Goal: Information Seeking & Learning: Find specific fact

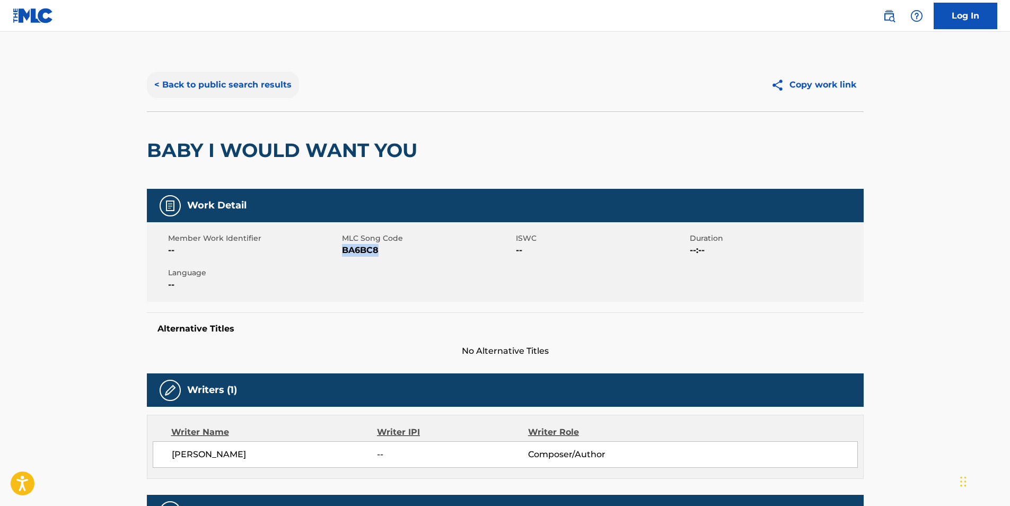
click at [170, 93] on button "< Back to public search results" at bounding box center [223, 85] width 152 height 27
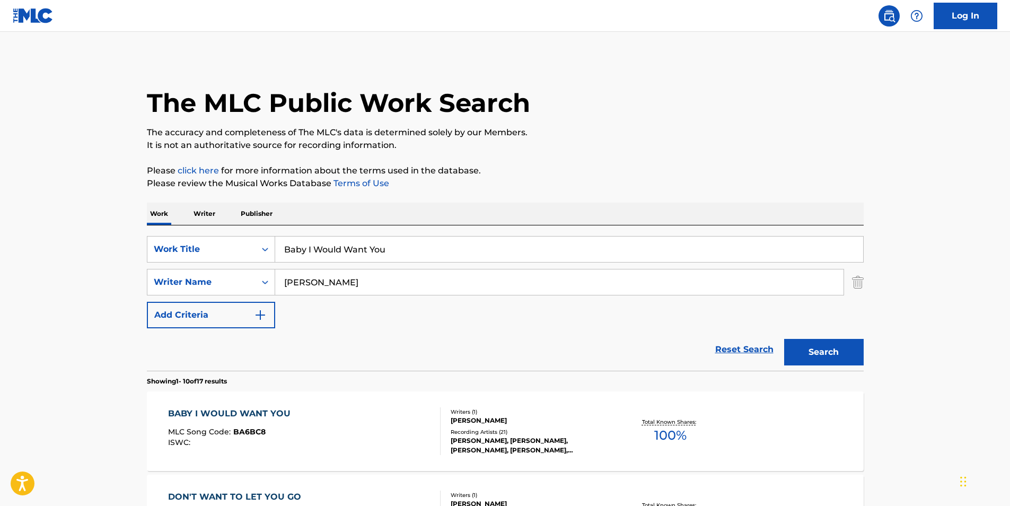
scroll to position [106, 0]
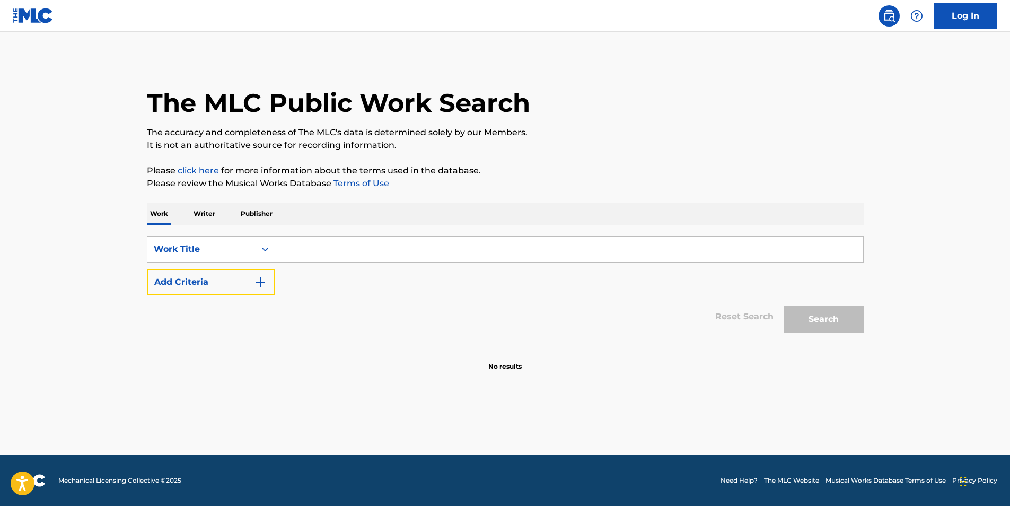
drag, startPoint x: 267, startPoint y: 283, endPoint x: 283, endPoint y: 267, distance: 21.7
click at [267, 282] on button "Add Criteria" at bounding box center [211, 282] width 128 height 27
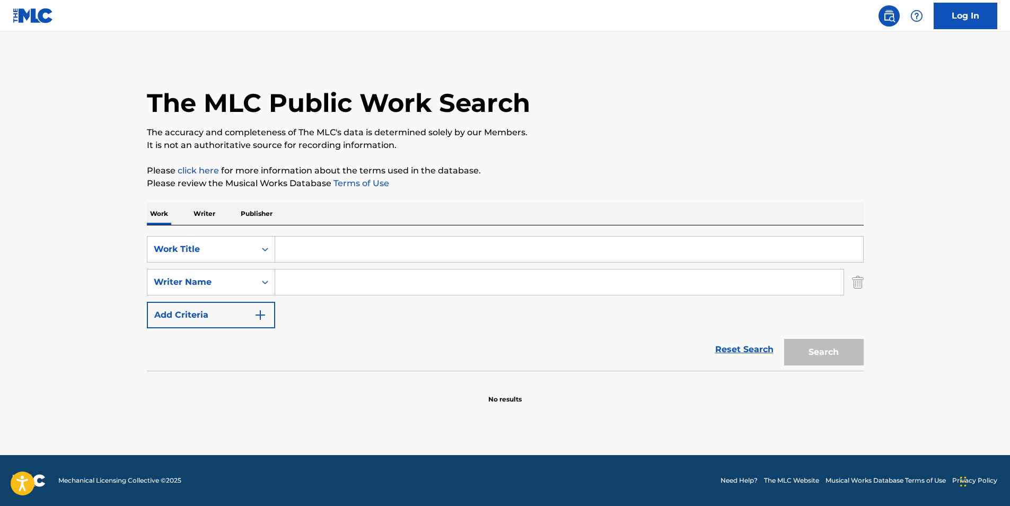
click at [294, 247] on input "Search Form" at bounding box center [569, 248] width 588 height 25
paste input "Quien Tiene Dinero"
type input "Quien Tiene Dinero"
drag, startPoint x: 392, startPoint y: 278, endPoint x: 386, endPoint y: 278, distance: 5.8
click at [391, 278] on input "Search Form" at bounding box center [559, 281] width 568 height 25
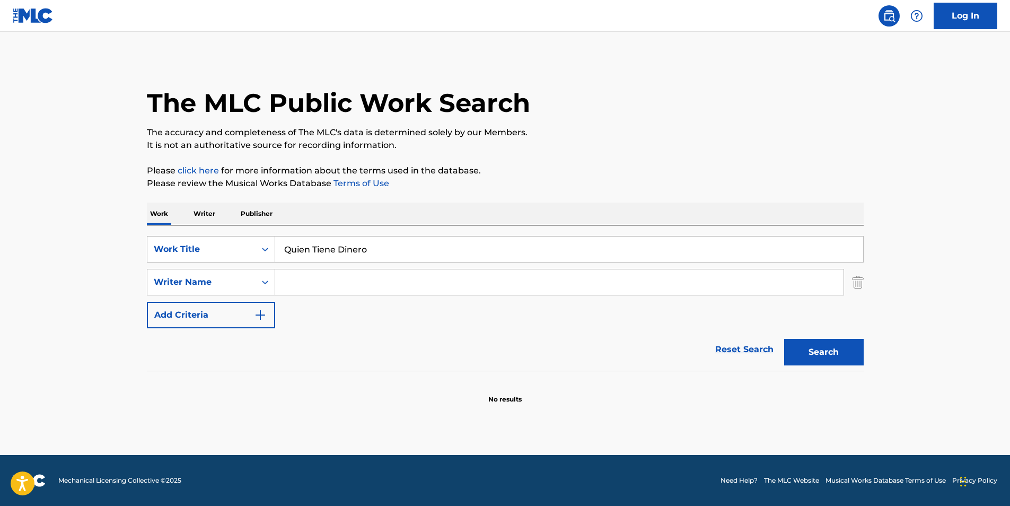
paste input "[PERSON_NAME]"
click at [803, 358] on button "Search" at bounding box center [824, 352] width 80 height 27
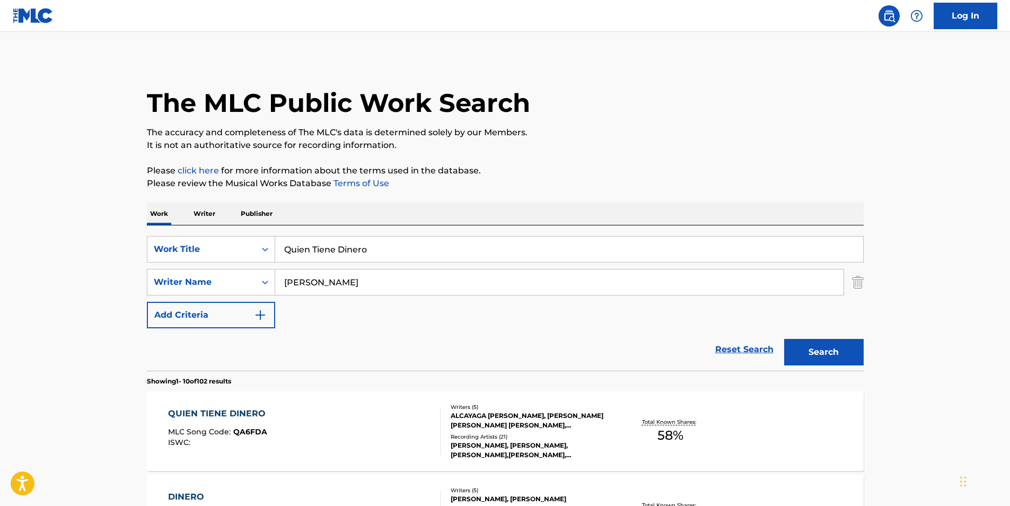
paste input "[PERSON_NAME] [PERSON_NAME] [PERSON_NAME]"
drag, startPoint x: 415, startPoint y: 290, endPoint x: 56, endPoint y: 293, distance: 359.0
click at [791, 348] on button "Search" at bounding box center [824, 352] width 80 height 27
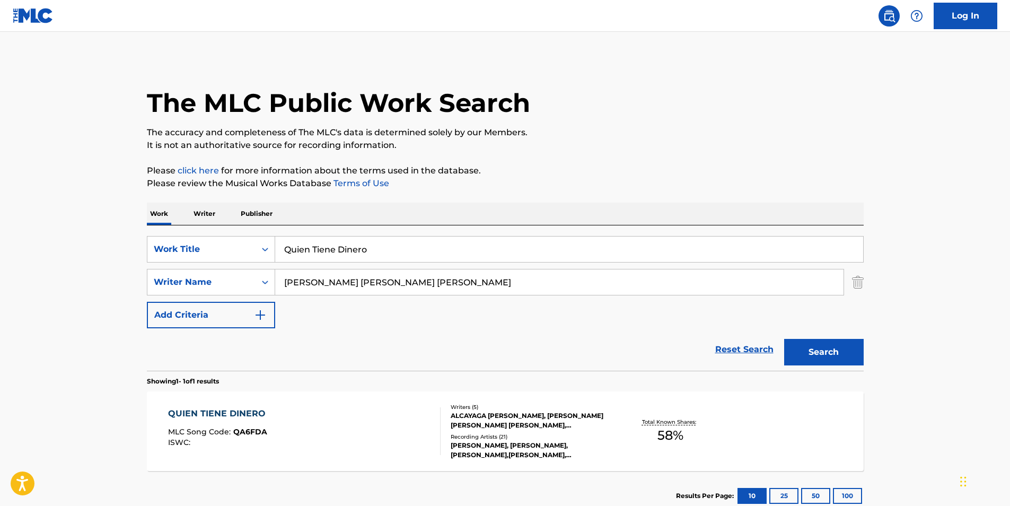
drag, startPoint x: 483, startPoint y: 286, endPoint x: 275, endPoint y: 296, distance: 207.6
click at [275, 296] on div "SearchWithCriteriab8344cf2-6d04-45d1-bf7b-cac0fe662072 Work Title Quien Tiene D…" at bounding box center [505, 282] width 717 height 92
paste input "Leopoldo Jorge Méndez Alcayaga"
click at [810, 352] on button "Search" at bounding box center [824, 352] width 80 height 27
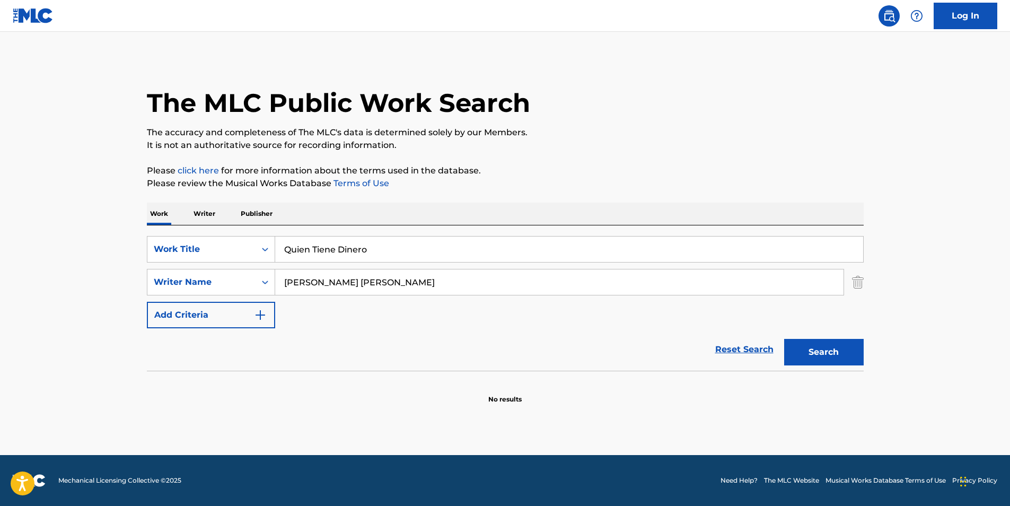
drag, startPoint x: 349, startPoint y: 285, endPoint x: 477, endPoint y: 326, distance: 134.0
click at [627, 331] on form "SearchWithCriteriab8344cf2-6d04-45d1-bf7b-cac0fe662072 Work Title Quien Tiene D…" at bounding box center [505, 303] width 717 height 135
click at [784, 339] on button "Search" at bounding box center [824, 352] width 80 height 27
click at [333, 288] on input "Leopoldo Jorge" at bounding box center [559, 281] width 568 height 25
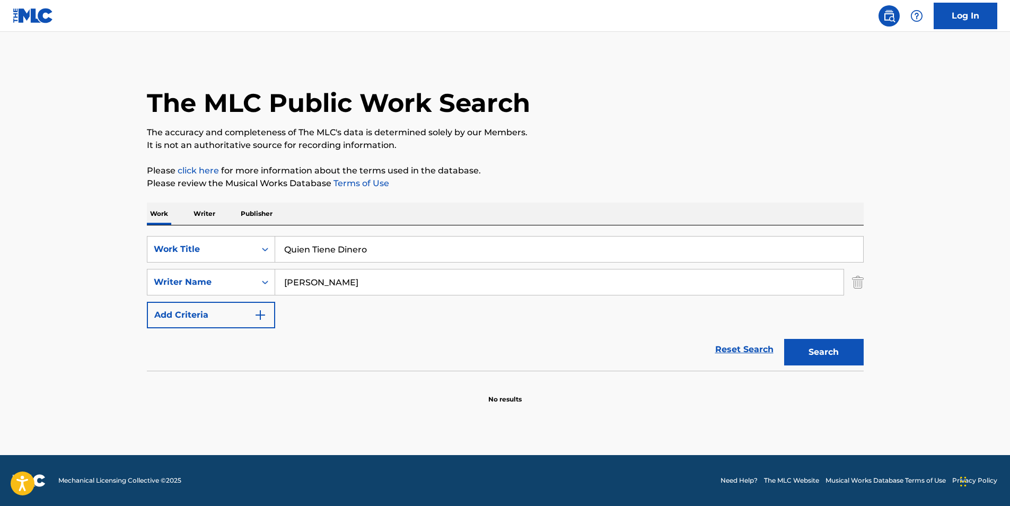
click at [784, 339] on button "Search" at bounding box center [824, 352] width 80 height 27
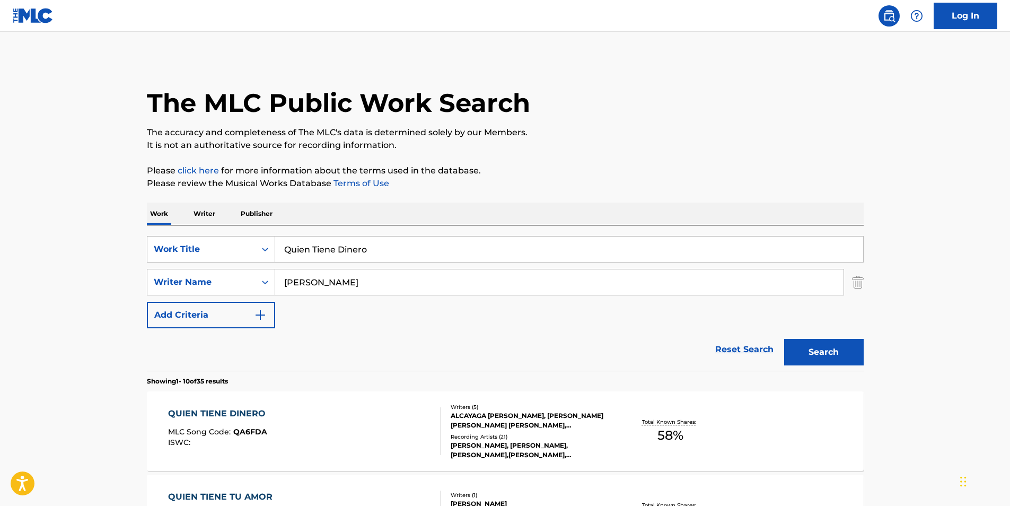
scroll to position [106, 0]
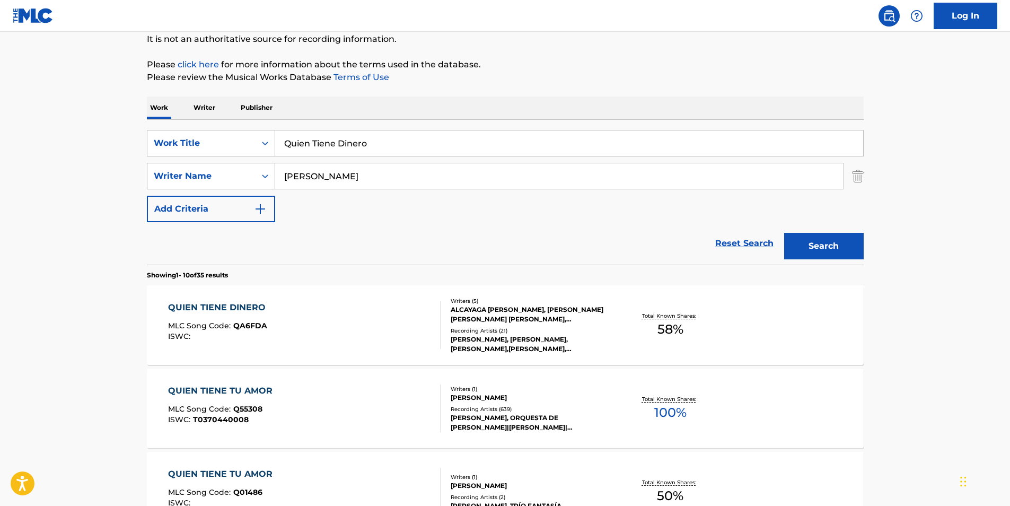
drag, startPoint x: 379, startPoint y: 181, endPoint x: 191, endPoint y: 181, distance: 187.7
click at [164, 181] on div "SearchWithCriteriab17d67c2-ae65-4464-b311-34a05e59a43f Writer Name Leopoldo" at bounding box center [505, 176] width 717 height 27
paste input "GOMEZ NOVOA JORGE IGNACIO"
click at [831, 251] on button "Search" at bounding box center [824, 246] width 80 height 27
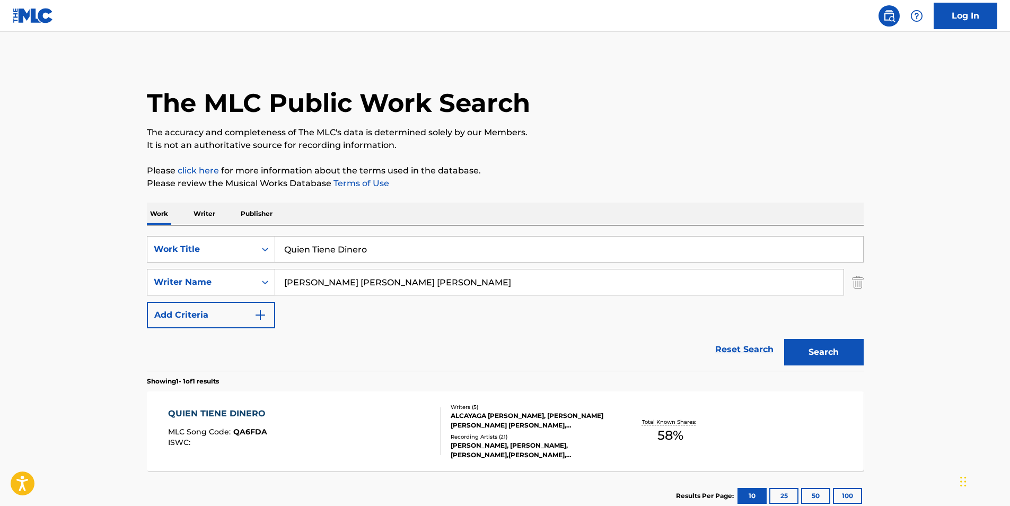
paste input "MUÑOZ HERRERA VLADIMIR ANDRES"
drag, startPoint x: 453, startPoint y: 275, endPoint x: 276, endPoint y: 287, distance: 177.5
click at [223, 285] on div "SearchWithCriteriab17d67c2-ae65-4464-b311-34a05e59a43f Writer Name MUÑOZ HERRER…" at bounding box center [505, 282] width 717 height 27
click at [799, 348] on button "Search" at bounding box center [824, 352] width 80 height 27
drag, startPoint x: 485, startPoint y: 283, endPoint x: 163, endPoint y: 292, distance: 322.0
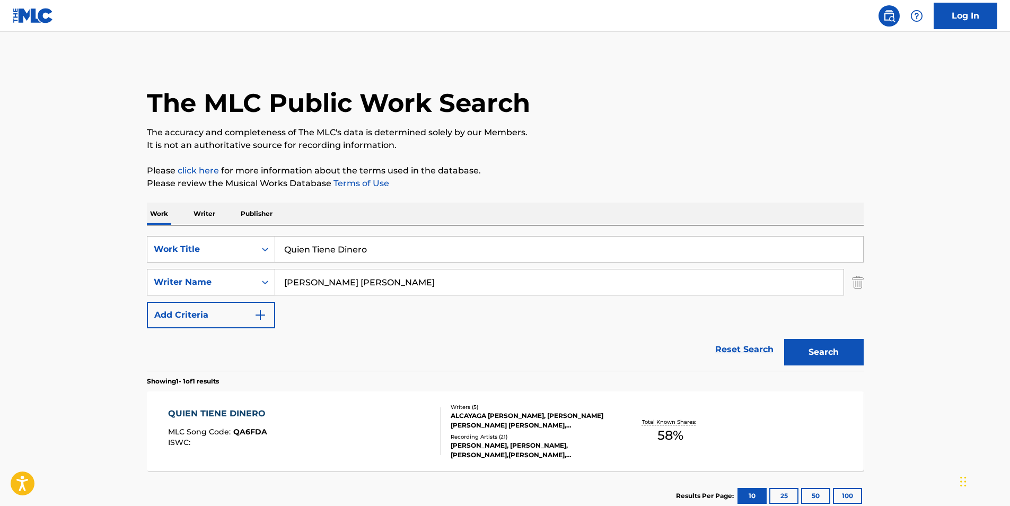
click at [118, 293] on main "The MLC Public Work Search The accuracy and completeness of The MLC's data is d…" at bounding box center [505, 279] width 1010 height 494
paste input "NOZ HERRERA RODRIGO ALBERTO"
type input "MUNOZ HERRERA RODRIGO ALBERTO"
click at [832, 347] on button "Search" at bounding box center [824, 352] width 80 height 27
click at [219, 417] on div "QUIEN TIENE DINERO" at bounding box center [219, 413] width 103 height 13
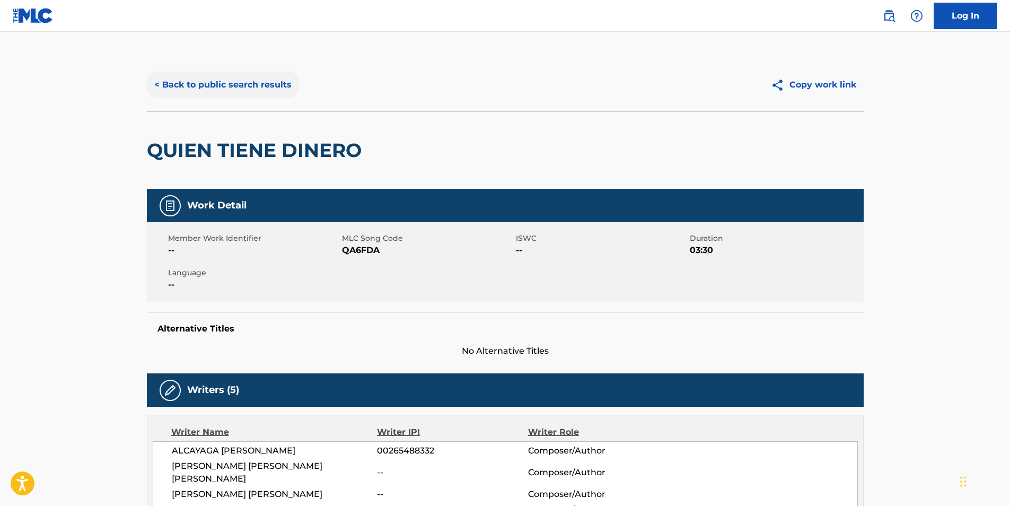
click at [210, 95] on button "< Back to public search results" at bounding box center [223, 85] width 152 height 27
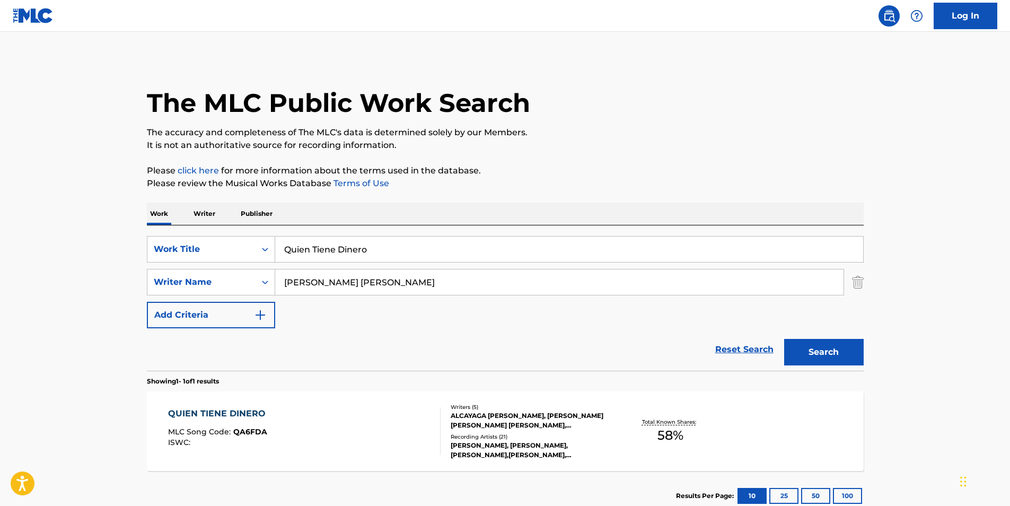
drag, startPoint x: 471, startPoint y: 284, endPoint x: 0, endPoint y: 300, distance: 471.1
click at [0, 301] on html "Accessibility Screen-Reader Guide, Feedback, and Issue Reporting | New window 0…" at bounding box center [505, 253] width 1010 height 506
click at [784, 339] on button "Search" at bounding box center [824, 352] width 80 height 27
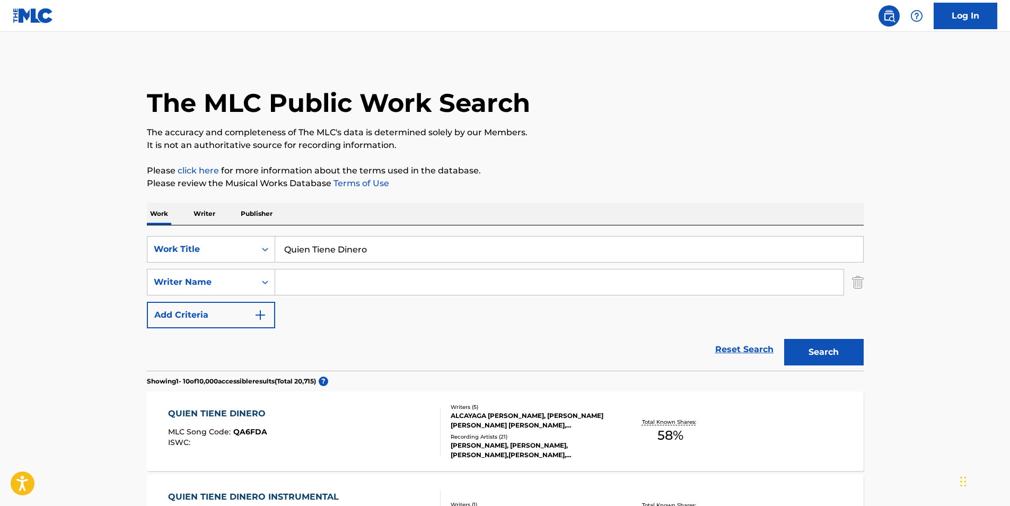
scroll to position [212, 0]
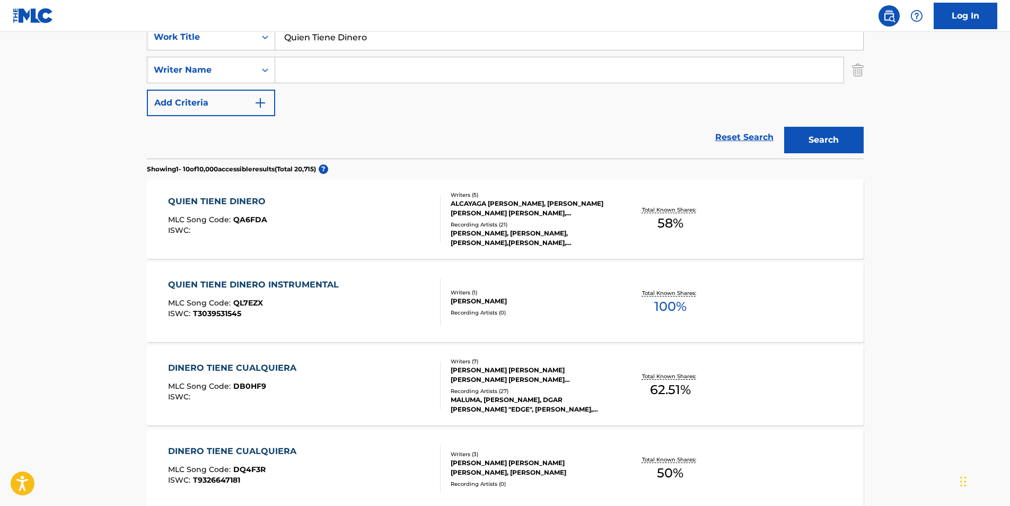
click at [217, 291] on div "QUIEN TIENE DINERO INSTRUMENTAL MLC Song Code : QL7EZX ISWC : T3039531545" at bounding box center [256, 302] width 176 height 48
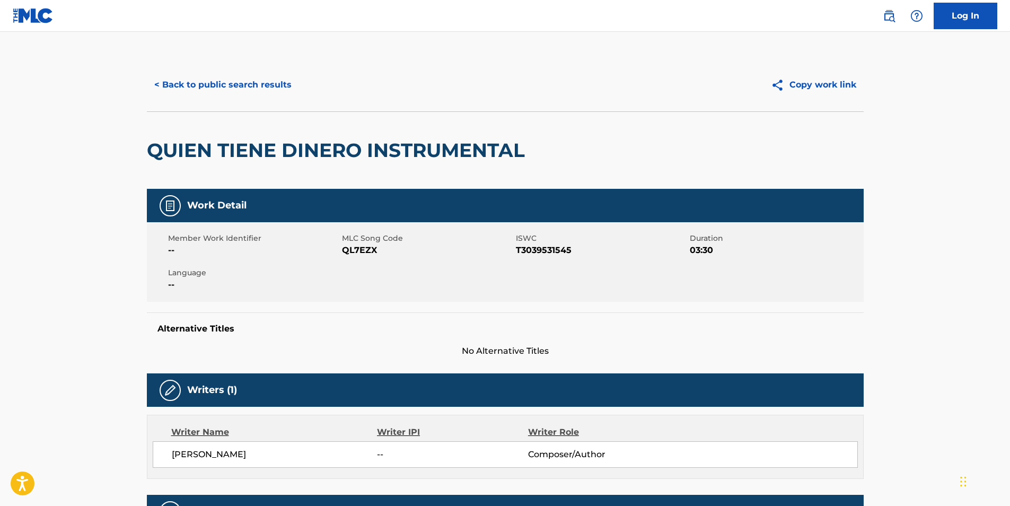
click at [350, 252] on span "QL7EZX" at bounding box center [427, 250] width 171 height 13
copy span "QL7EZX"
click at [227, 87] on button "< Back to public search results" at bounding box center [223, 85] width 152 height 27
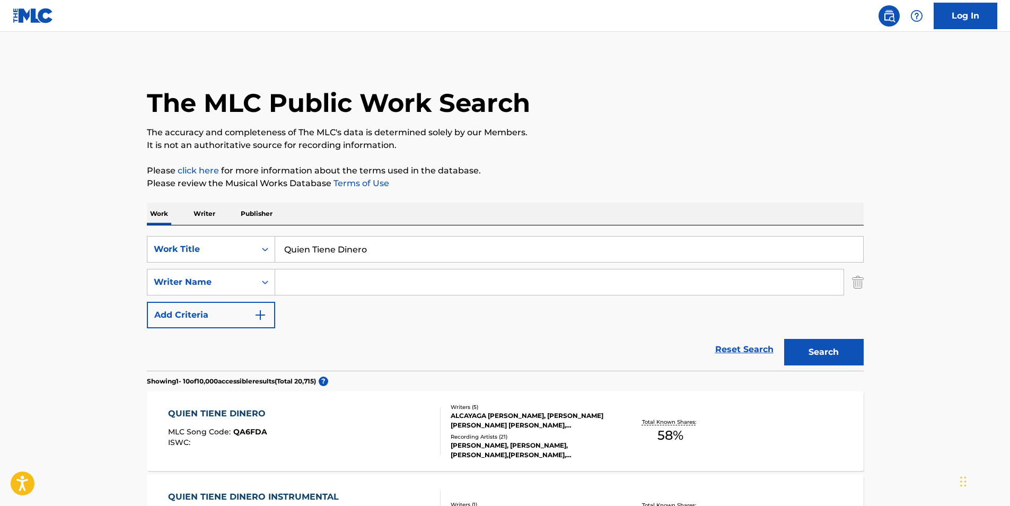
scroll to position [212, 0]
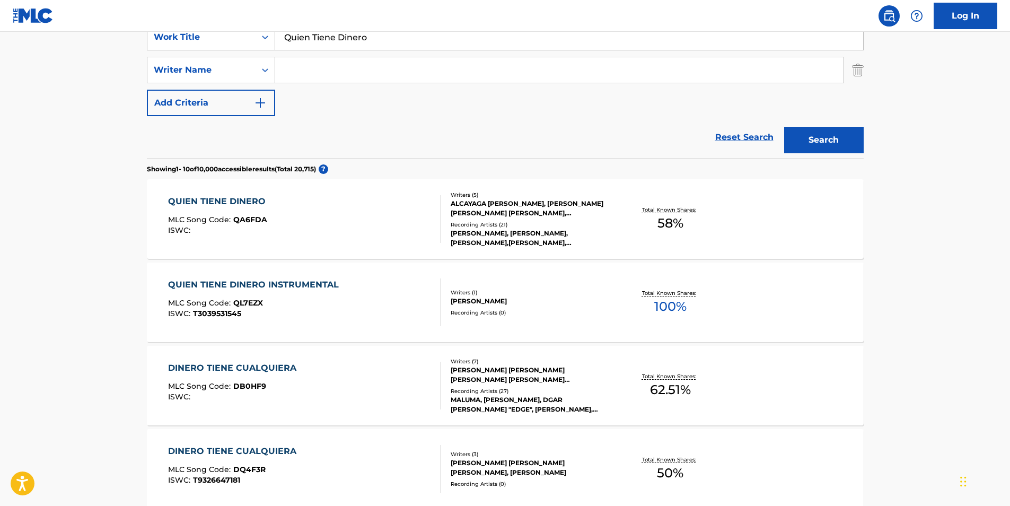
click at [361, 239] on div "QUIEN TIENE DINERO MLC Song Code : QA6FDA ISWC :" at bounding box center [304, 219] width 273 height 48
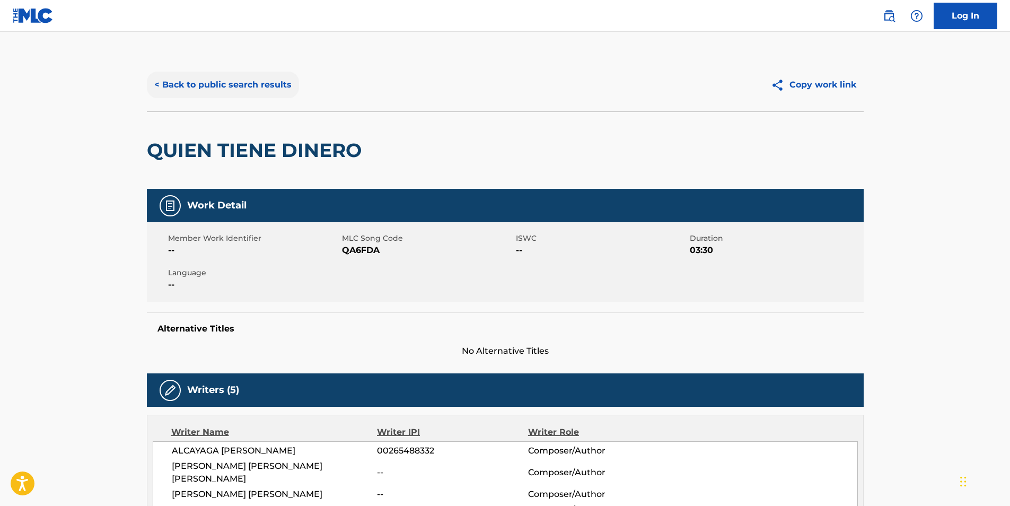
click at [172, 86] on button "< Back to public search results" at bounding box center [223, 85] width 152 height 27
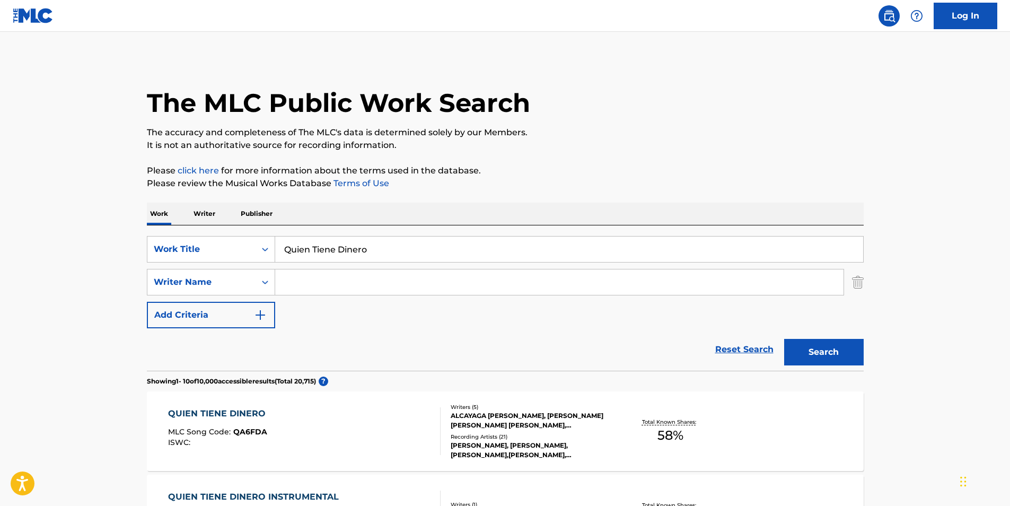
scroll to position [212, 0]
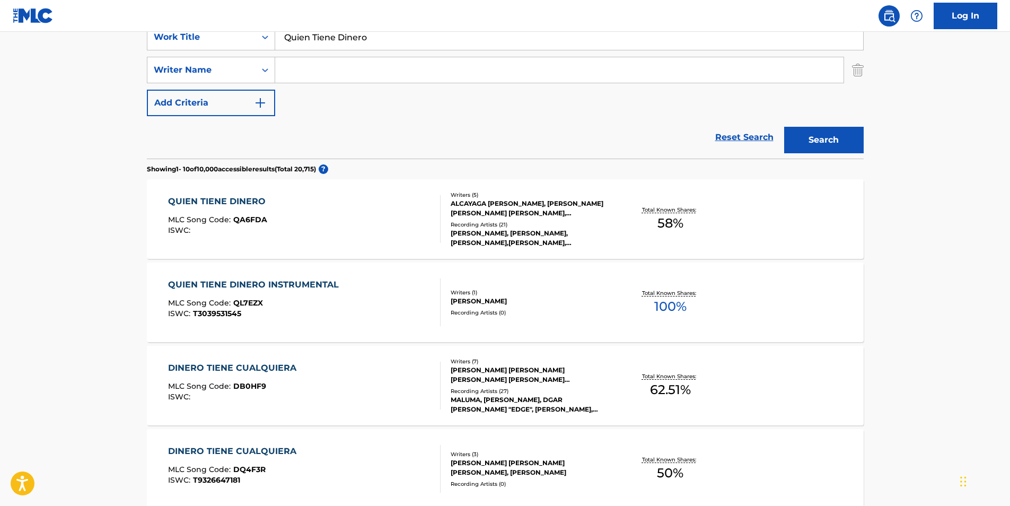
click at [277, 245] on div "QUIEN TIENE DINERO MLC Song Code : QA6FDA ISWC : Writers ( 5 ) ALCAYAGA LEOPOLD…" at bounding box center [505, 219] width 717 height 80
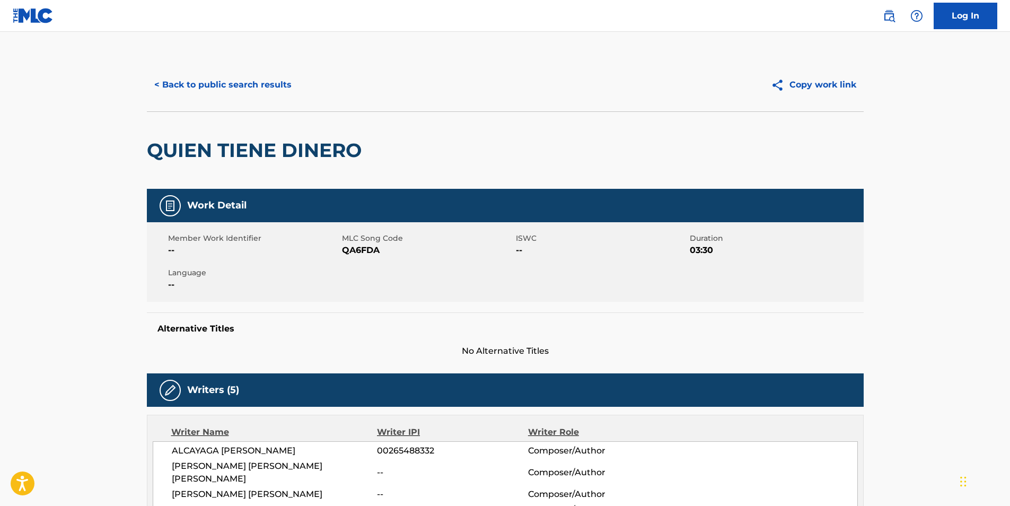
click at [353, 247] on span "QA6FDA" at bounding box center [427, 250] width 171 height 13
copy span "QA6FDA"
click at [228, 93] on button "< Back to public search results" at bounding box center [223, 85] width 152 height 27
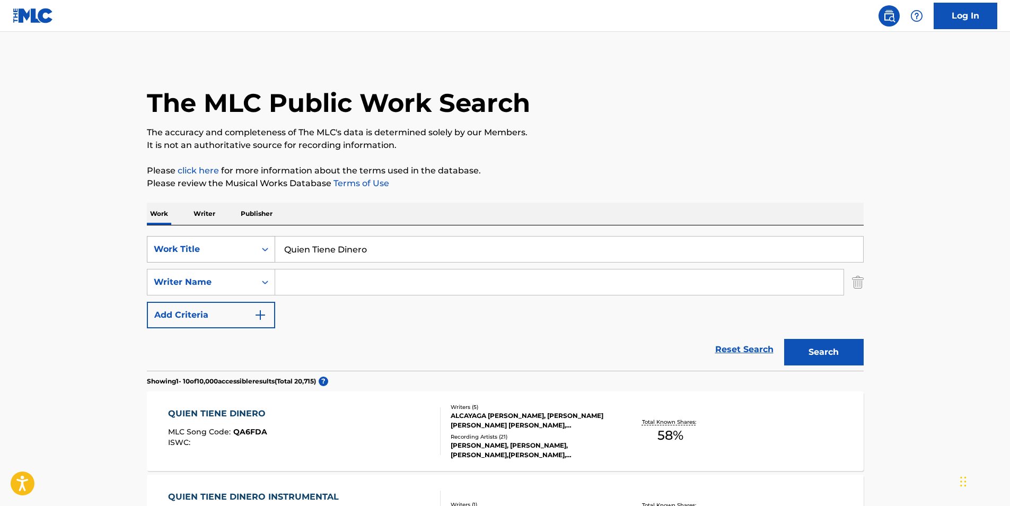
drag, startPoint x: 409, startPoint y: 256, endPoint x: 153, endPoint y: 261, distance: 255.6
click at [153, 261] on div "SearchWithCriteriab8344cf2-6d04-45d1-bf7b-cac0fe662072 Work Title Quien Tiene D…" at bounding box center [505, 249] width 717 height 27
paste input "Warrior Style"
type input "Warrior Style"
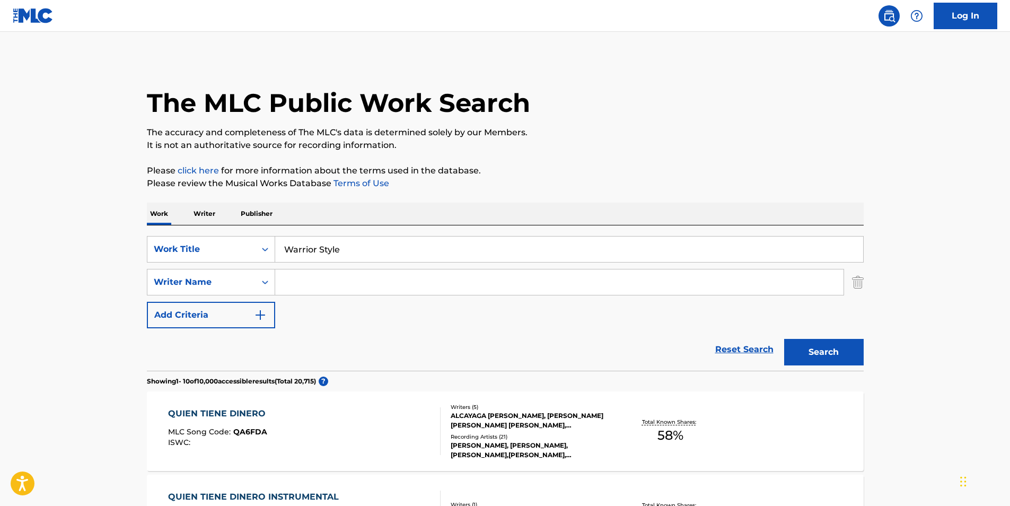
drag, startPoint x: 366, startPoint y: 282, endPoint x: 593, endPoint y: 292, distance: 227.2
click at [366, 282] on input "Search Form" at bounding box center [559, 281] width 568 height 25
paste input "Mikey Dread"
click at [823, 350] on button "Search" at bounding box center [824, 352] width 80 height 27
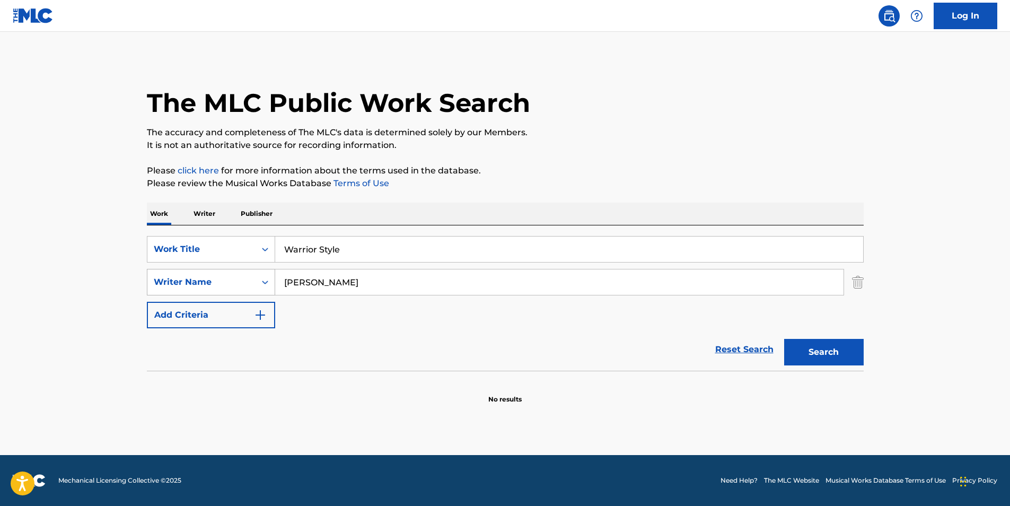
drag, startPoint x: 346, startPoint y: 290, endPoint x: 220, endPoint y: 290, distance: 126.7
click at [220, 290] on div "SearchWithCriteriab17d67c2-ae65-4464-b311-34a05e59a43f Writer Name Mikey Dread" at bounding box center [505, 282] width 717 height 27
paste input "chael George Campbell"
type input "Michael George Campbell"
click at [809, 345] on button "Search" at bounding box center [824, 352] width 80 height 27
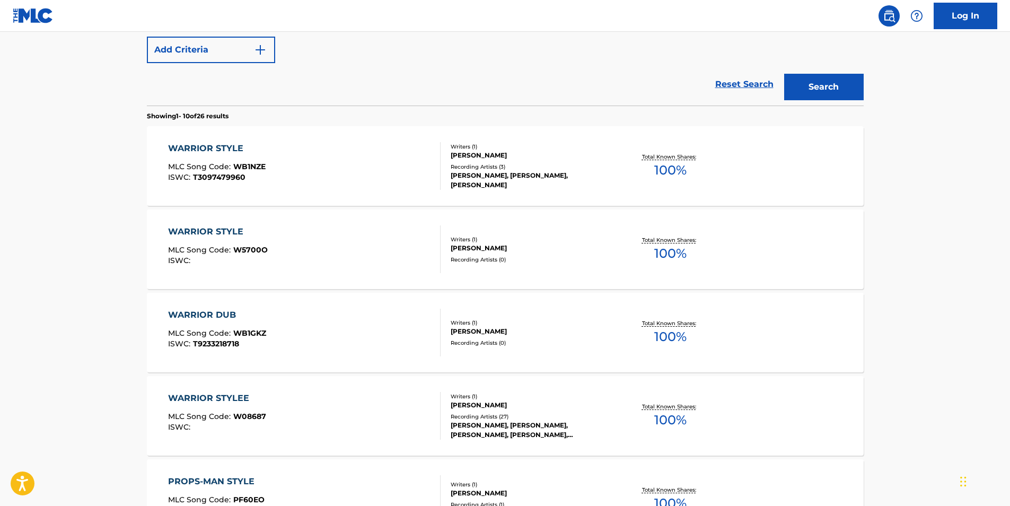
scroll to position [318, 0]
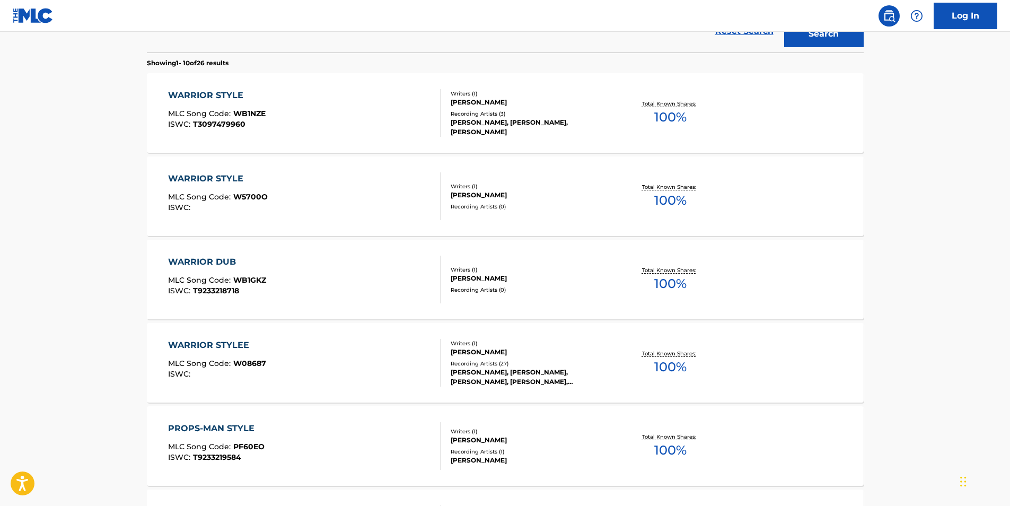
click at [289, 116] on div "WARRIOR STYLE MLC Song Code : WB1NZE ISWC : T3097479960" at bounding box center [304, 113] width 273 height 48
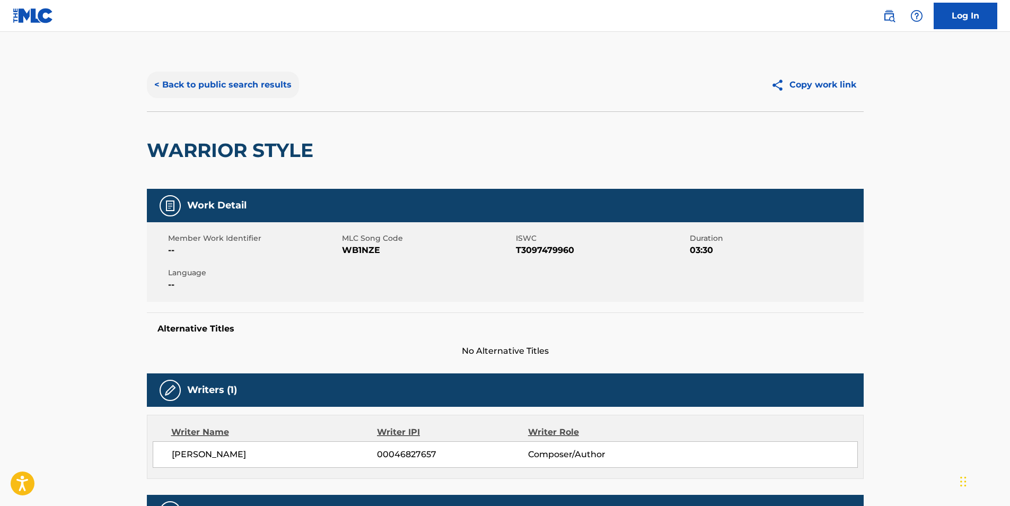
click at [215, 87] on button "< Back to public search results" at bounding box center [223, 85] width 152 height 27
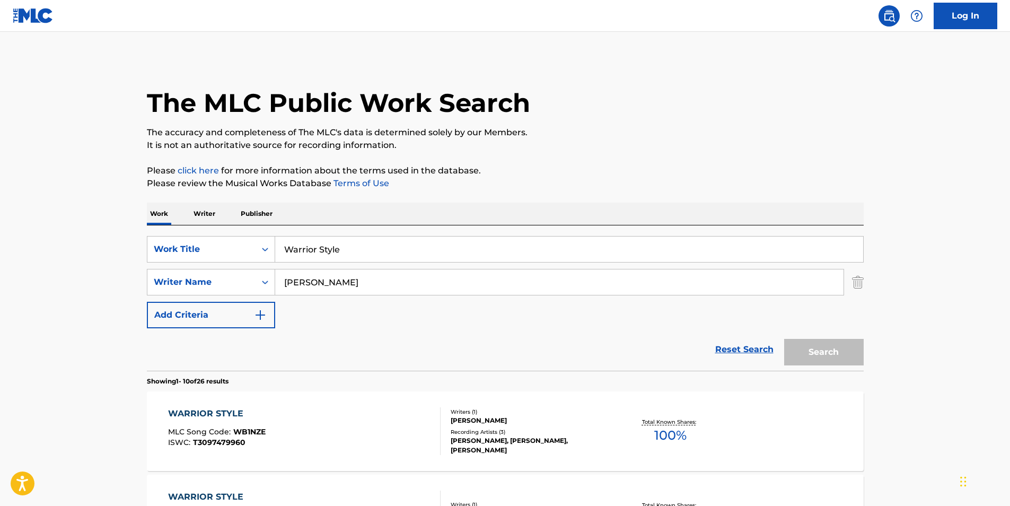
scroll to position [379, 0]
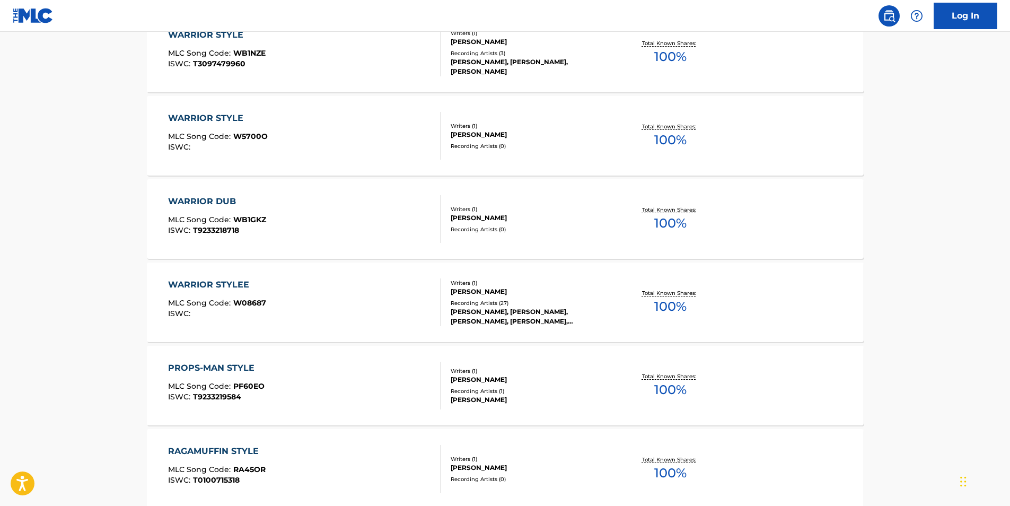
click at [247, 138] on span "W5700O" at bounding box center [250, 136] width 34 height 10
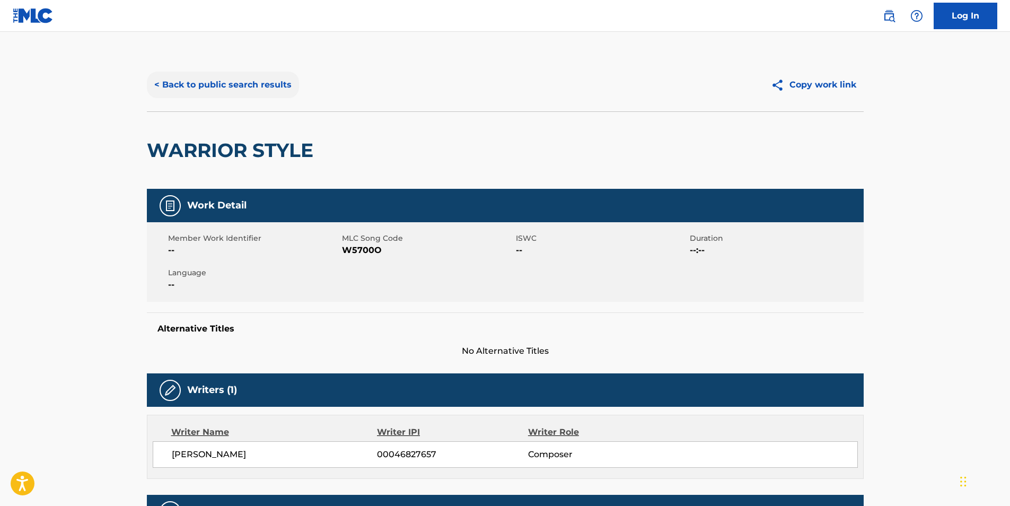
click at [165, 89] on button "< Back to public search results" at bounding box center [223, 85] width 152 height 27
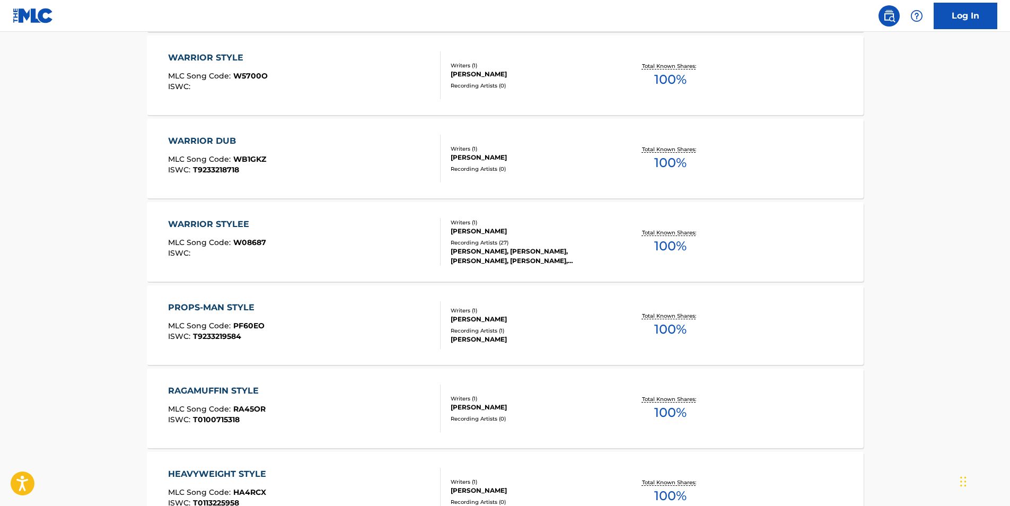
click at [196, 169] on span "T9233218718" at bounding box center [216, 170] width 46 height 10
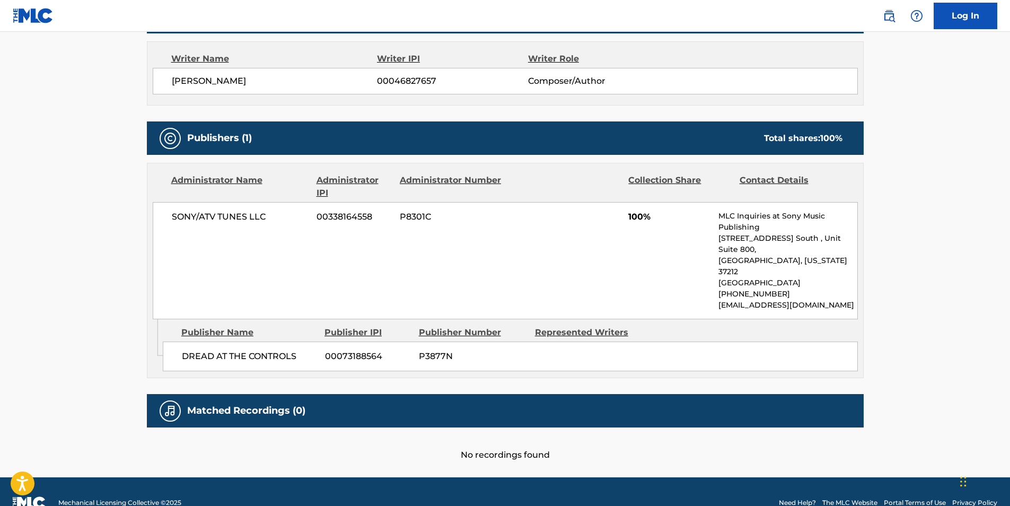
scroll to position [2, 0]
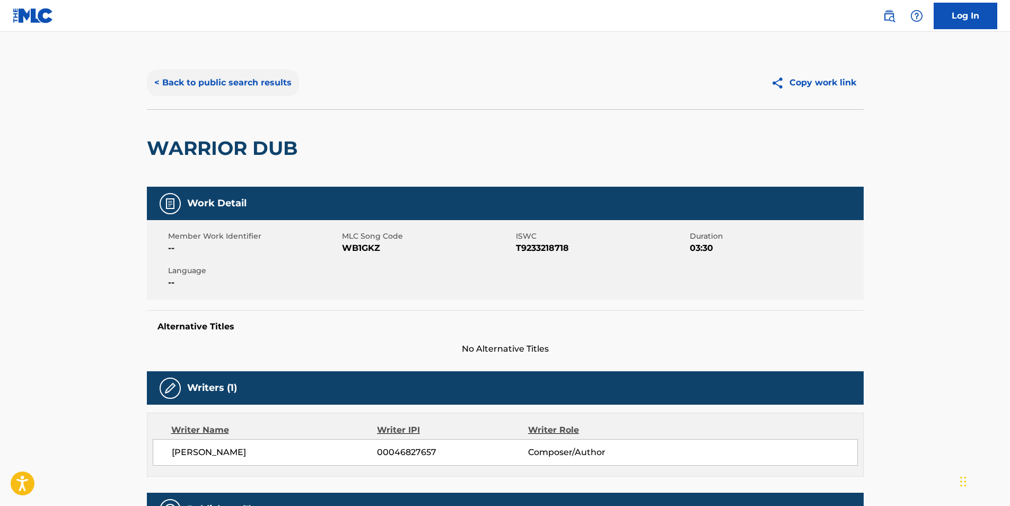
click at [193, 83] on button "< Back to public search results" at bounding box center [223, 82] width 152 height 27
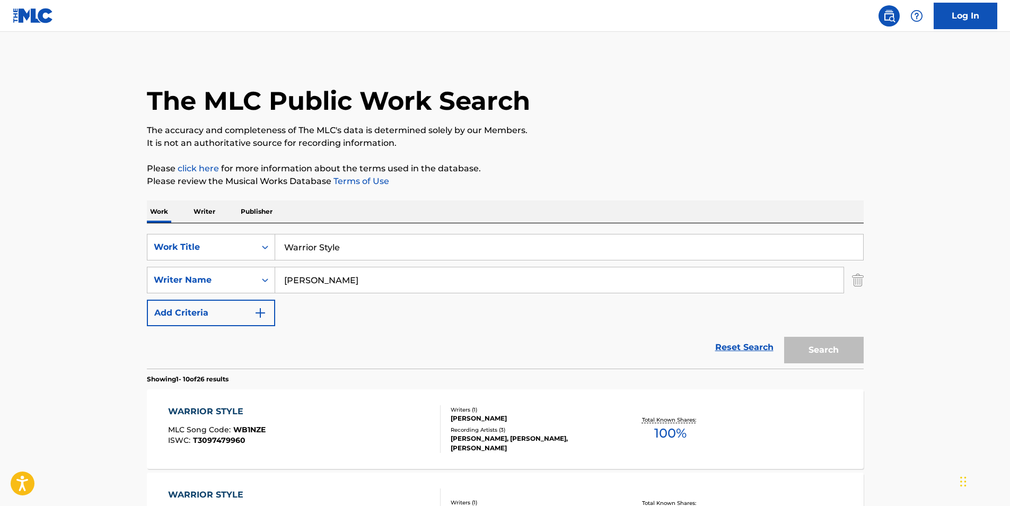
scroll to position [499, 0]
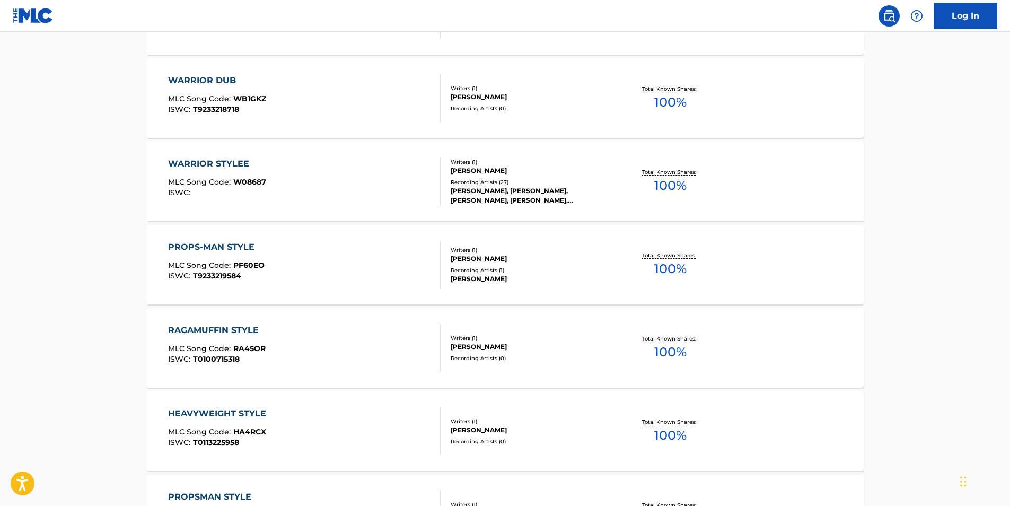
click at [196, 172] on div "WARRIOR STYLEE MLC Song Code : W08687 ISWC :" at bounding box center [217, 181] width 98 height 48
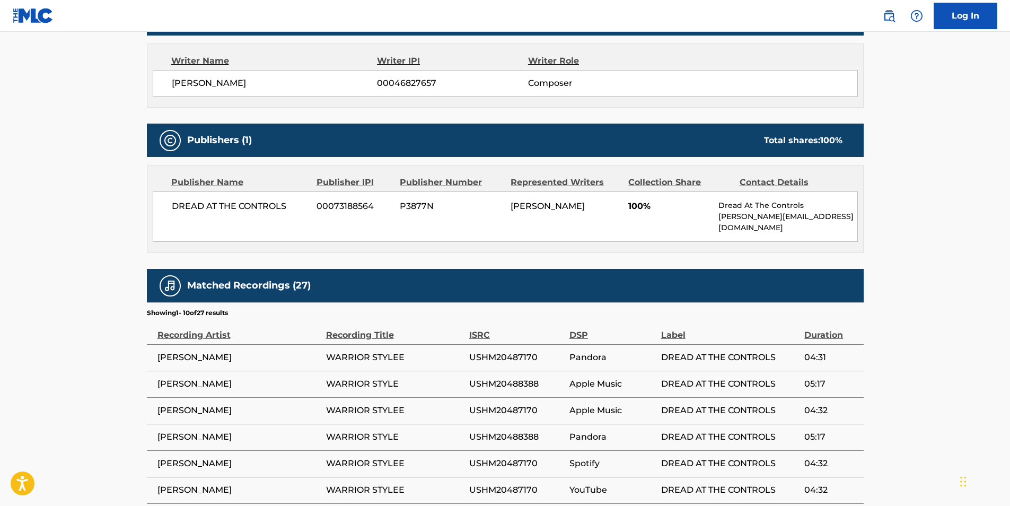
scroll to position [573, 0]
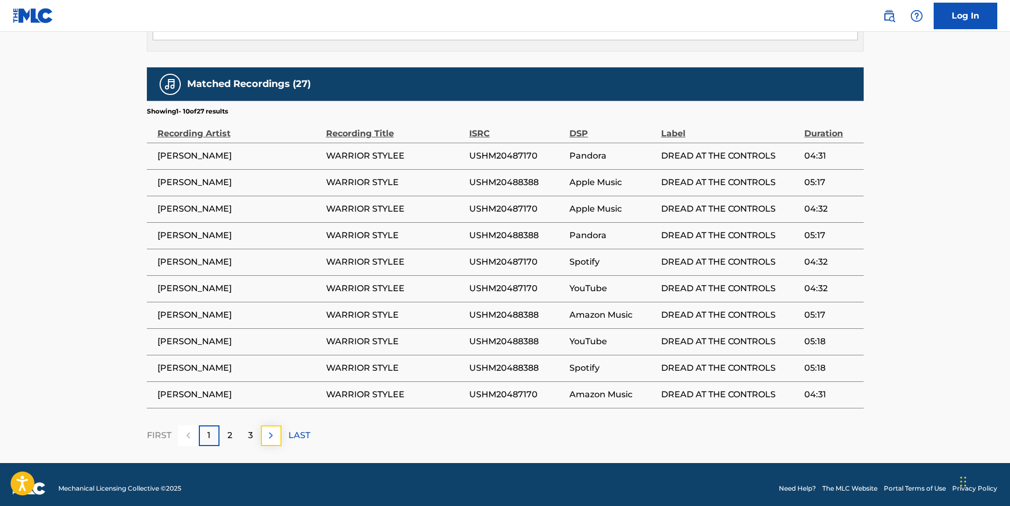
click at [264, 426] on button at bounding box center [271, 435] width 21 height 21
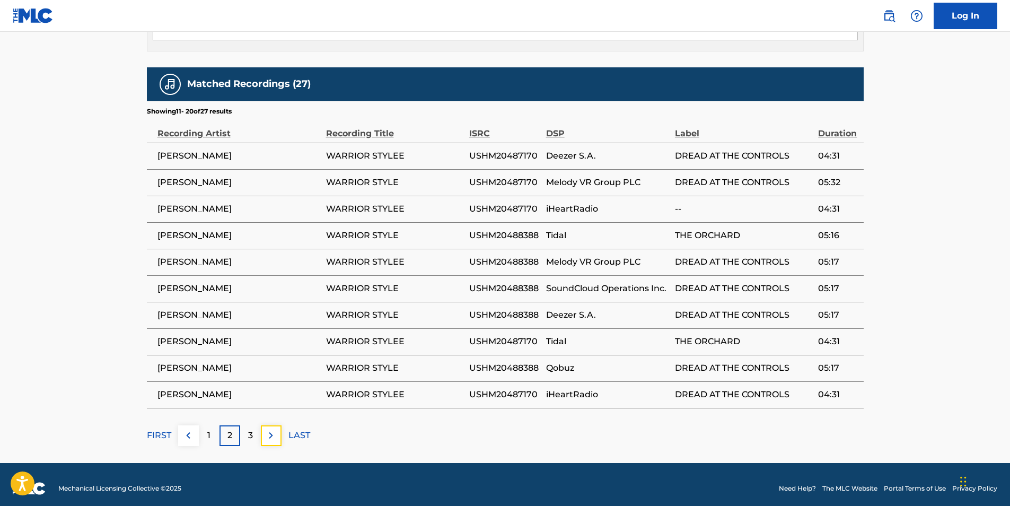
click at [264, 426] on button at bounding box center [271, 435] width 21 height 21
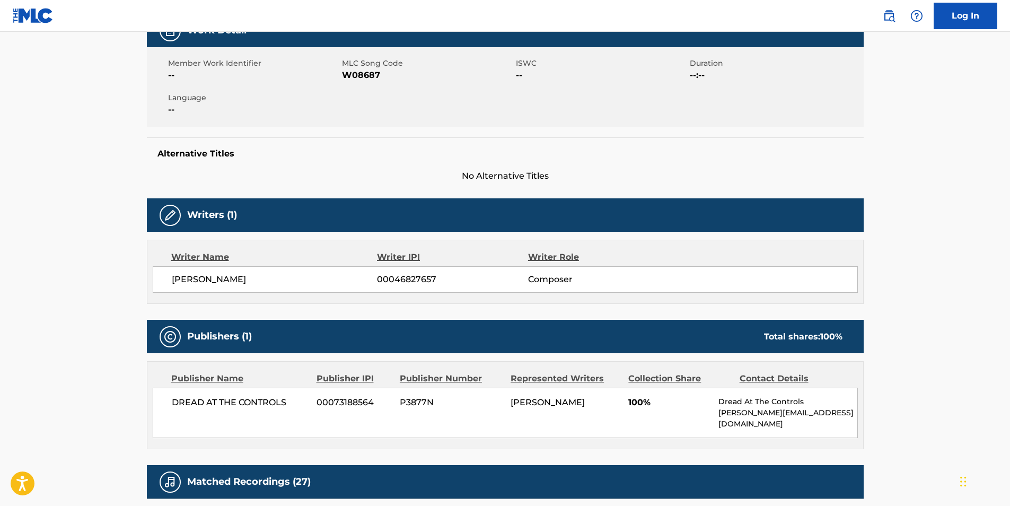
scroll to position [0, 0]
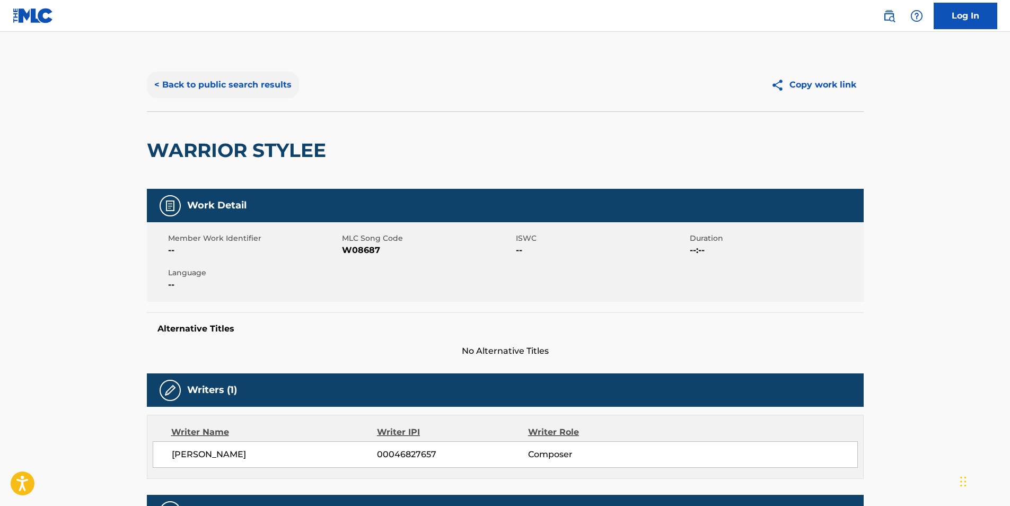
click at [171, 94] on button "< Back to public search results" at bounding box center [223, 85] width 152 height 27
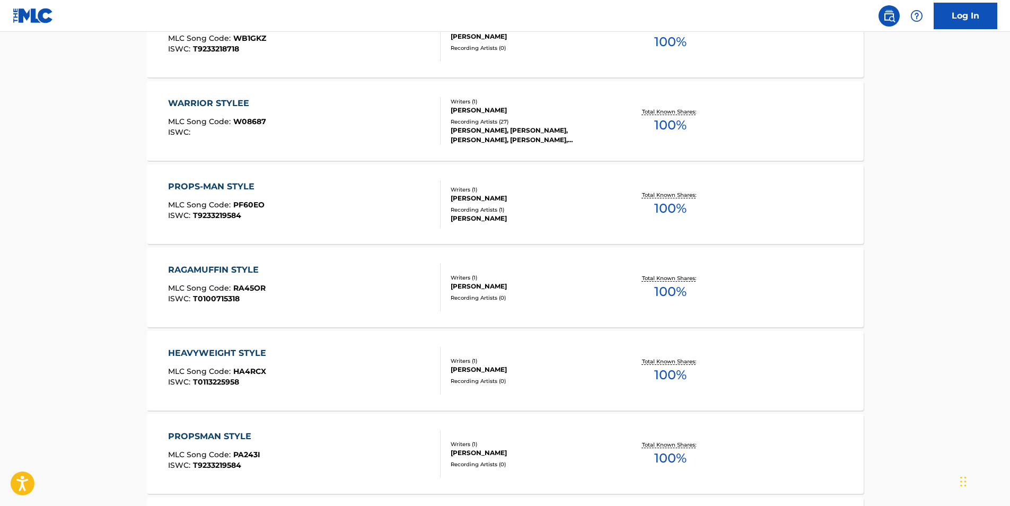
click at [255, 94] on div "WARRIOR STYLEE MLC Song Code : W08687 ISWC : Writers ( 1 ) MICHAEL GEORGE CAMPB…" at bounding box center [505, 121] width 717 height 80
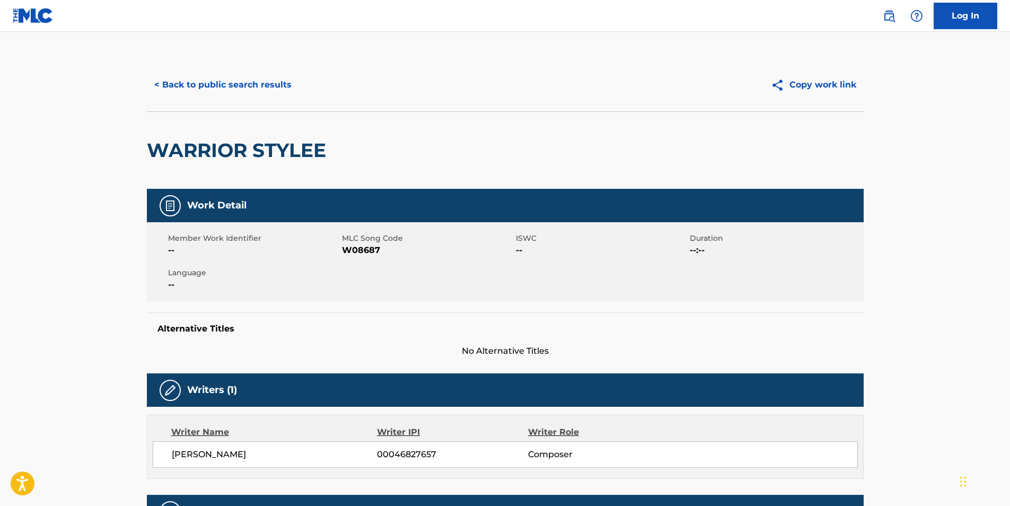
click at [365, 248] on span "W08687" at bounding box center [427, 250] width 171 height 13
copy span "W08687"
click at [239, 87] on button "< Back to public search results" at bounding box center [223, 85] width 152 height 27
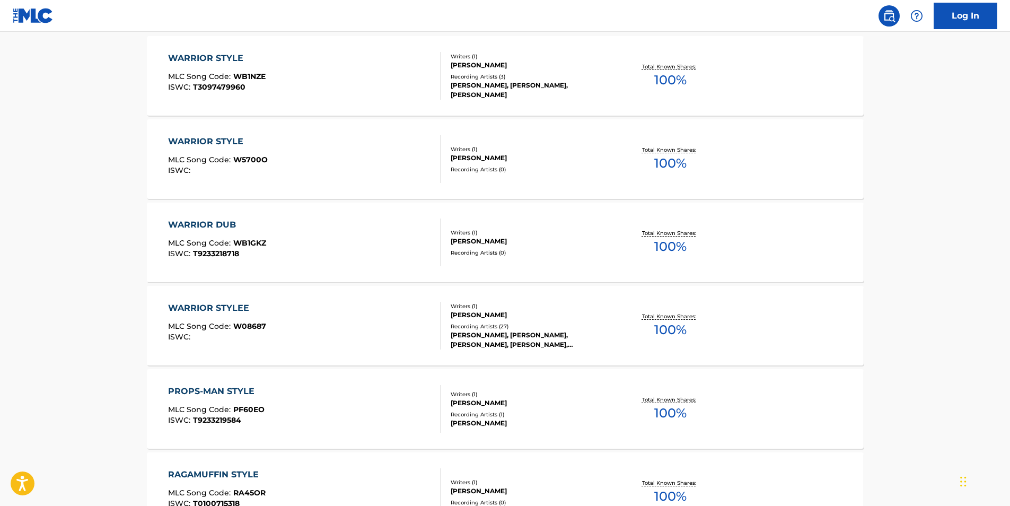
scroll to position [249, 0]
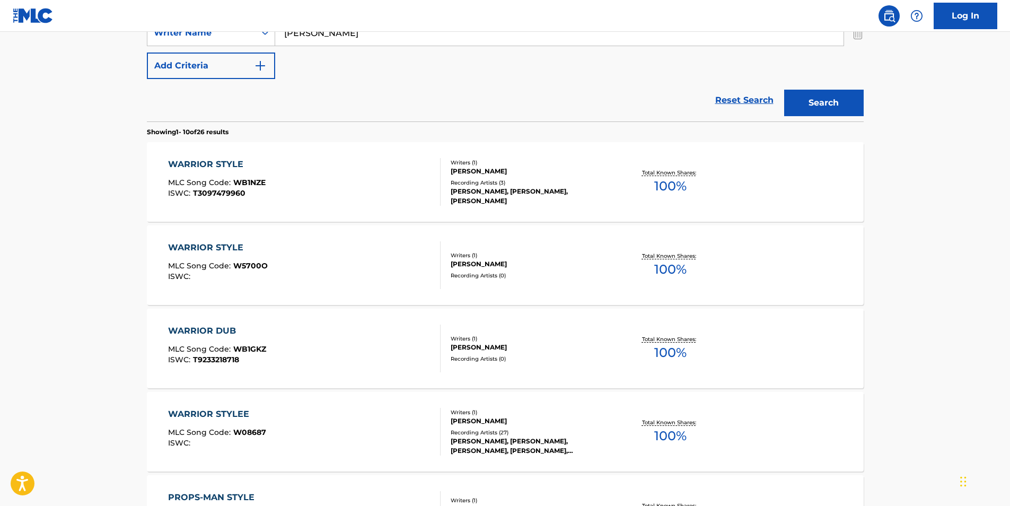
click at [217, 186] on span "MLC Song Code :" at bounding box center [200, 183] width 65 height 10
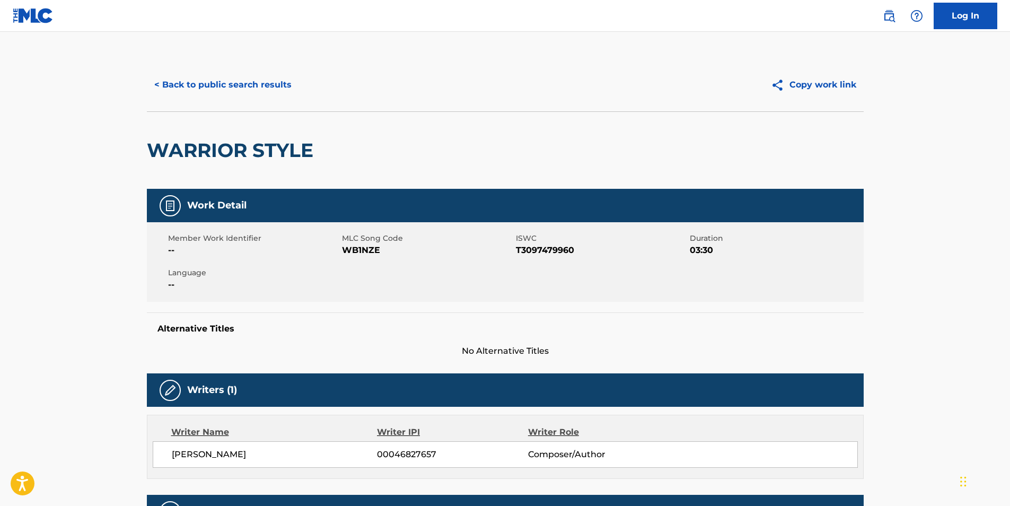
click at [356, 247] on span "WB1NZE" at bounding box center [427, 250] width 171 height 13
copy span "WB1NZE"
click at [262, 80] on button "< Back to public search results" at bounding box center [223, 85] width 152 height 27
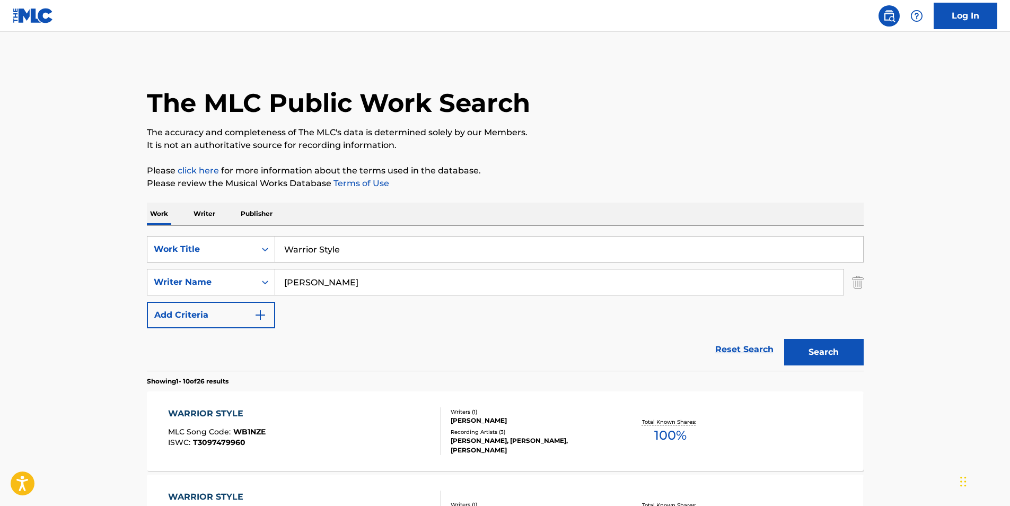
scroll to position [310, 0]
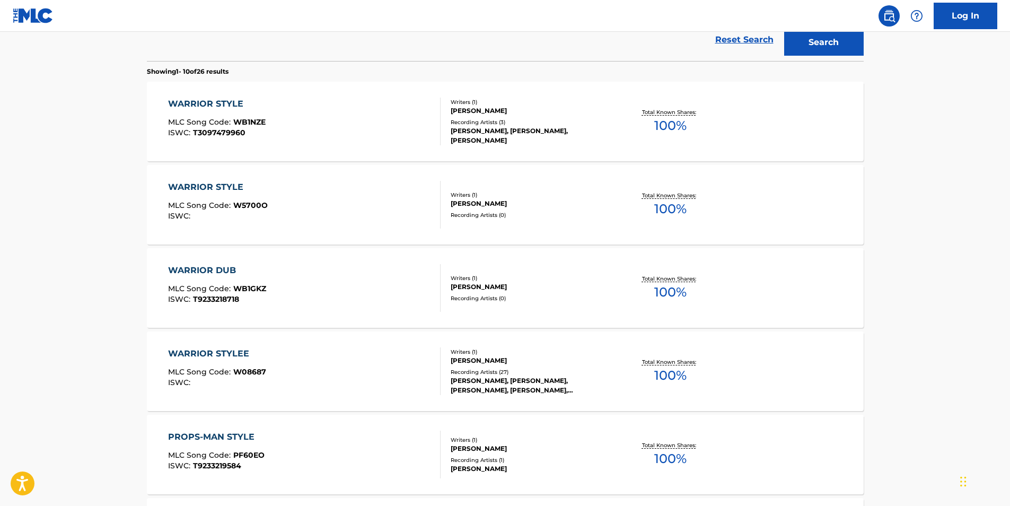
click at [239, 229] on div "WARRIOR STYLE MLC Song Code : W5700O ISWC : Writers ( 1 ) MICHAEL GEORGE CAMPBE…" at bounding box center [505, 205] width 717 height 80
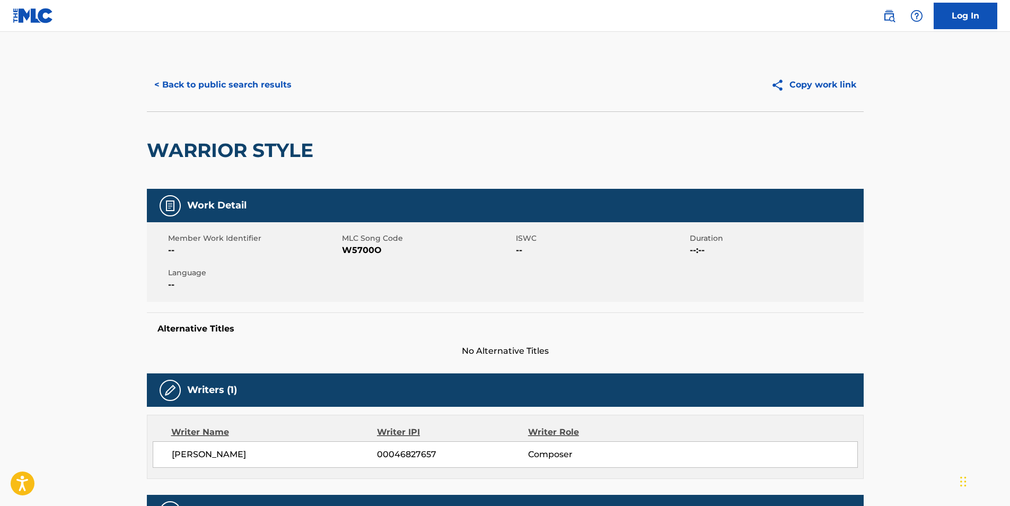
click at [365, 249] on span "W5700O" at bounding box center [427, 250] width 171 height 13
copy span "W5700O"
click at [183, 84] on button "< Back to public search results" at bounding box center [223, 85] width 152 height 27
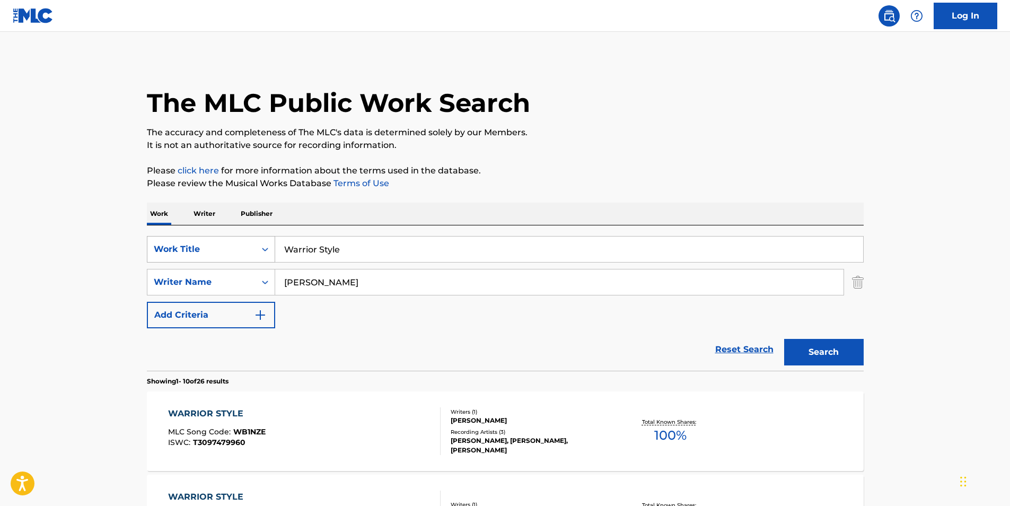
drag, startPoint x: 206, startPoint y: 256, endPoint x: 178, endPoint y: 257, distance: 28.1
click at [178, 257] on div "SearchWithCriteriab8344cf2-6d04-45d1-bf7b-cac0fe662072 Work Title Warrior Style" at bounding box center [505, 249] width 717 height 27
paste input "Phantom"
type input "Phantom"
drag, startPoint x: 405, startPoint y: 282, endPoint x: 192, endPoint y: 298, distance: 213.8
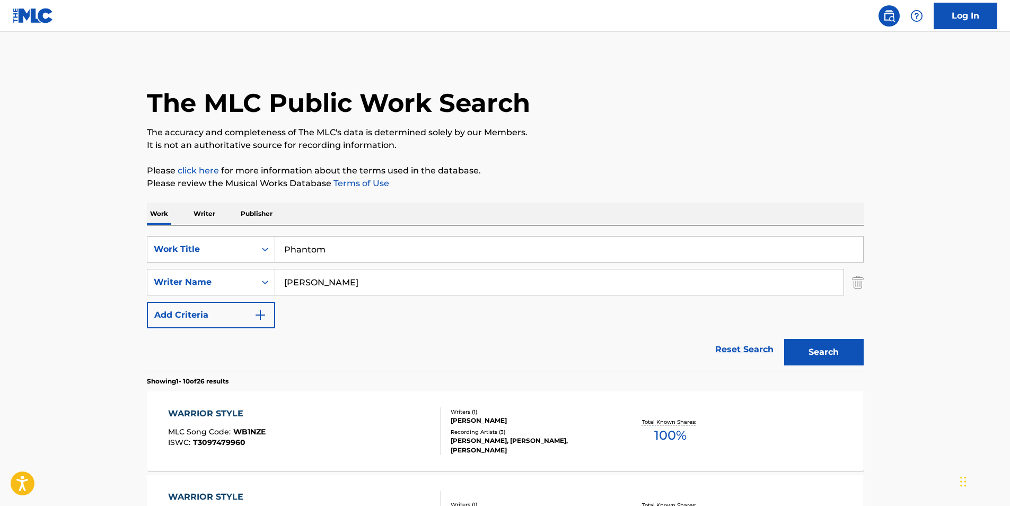
click at [192, 298] on div "SearchWithCriteriab8344cf2-6d04-45d1-bf7b-cac0fe662072 Work Title Phantom Searc…" at bounding box center [505, 282] width 717 height 92
paste input "Disfear"
click at [802, 357] on button "Search" at bounding box center [824, 352] width 80 height 27
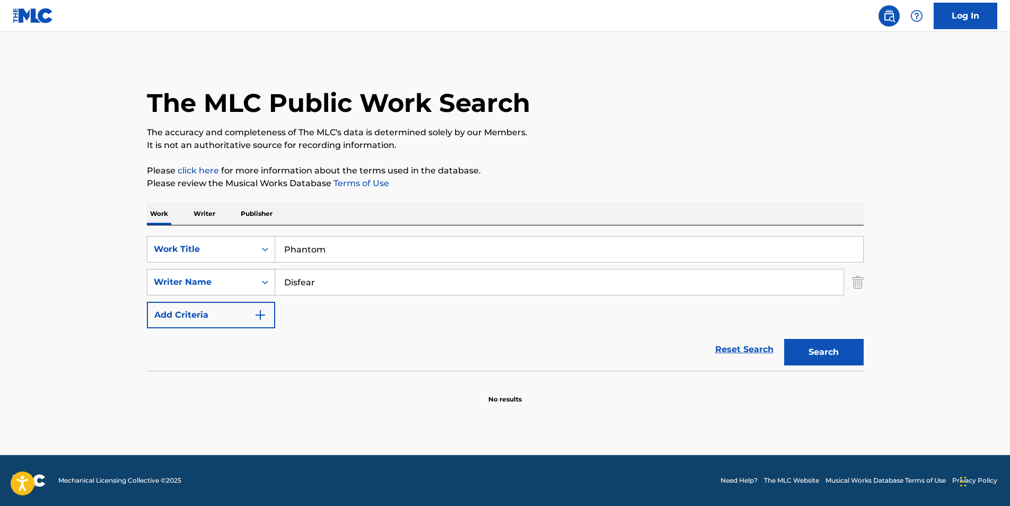
drag, startPoint x: 434, startPoint y: 284, endPoint x: 221, endPoint y: 276, distance: 213.8
click at [221, 276] on div "SearchWithCriteriab17d67c2-ae65-4464-b311-34a05e59a43f Writer Name Disfear" at bounding box center [505, 282] width 717 height 27
paste input "BJORN PETTERSSON"
type input "BJORN PETTERSSON"
click at [788, 346] on button "Search" at bounding box center [824, 352] width 80 height 27
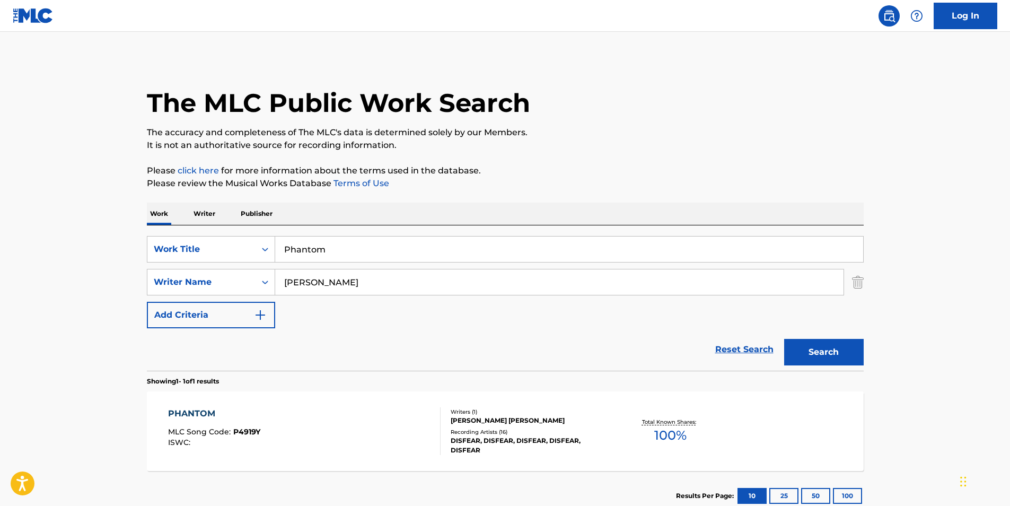
click at [238, 426] on div "PHANTOM MLC Song Code : P4919Y ISWC :" at bounding box center [214, 431] width 92 height 48
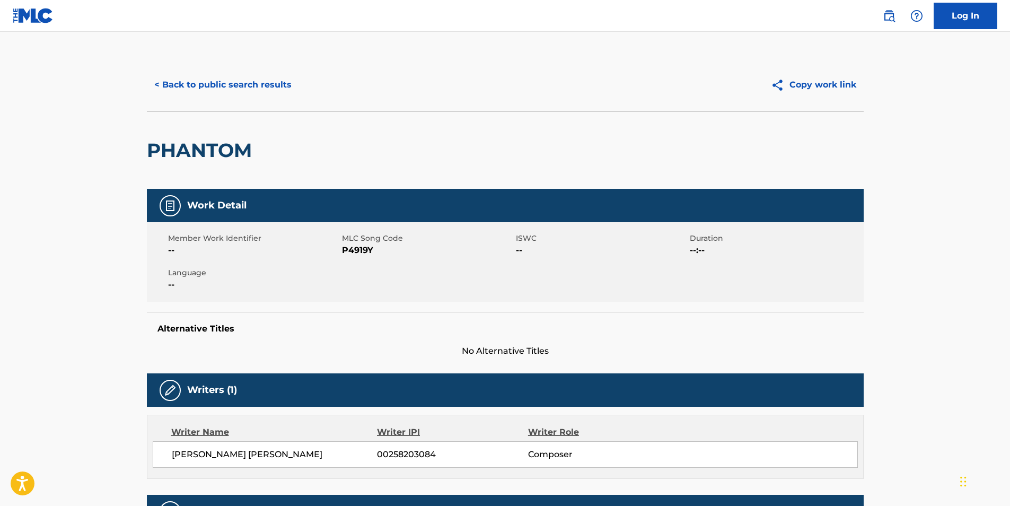
click at [343, 246] on span "P4919Y" at bounding box center [427, 250] width 171 height 13
copy span "P4919Y"
click at [235, 90] on button "< Back to public search results" at bounding box center [223, 85] width 152 height 27
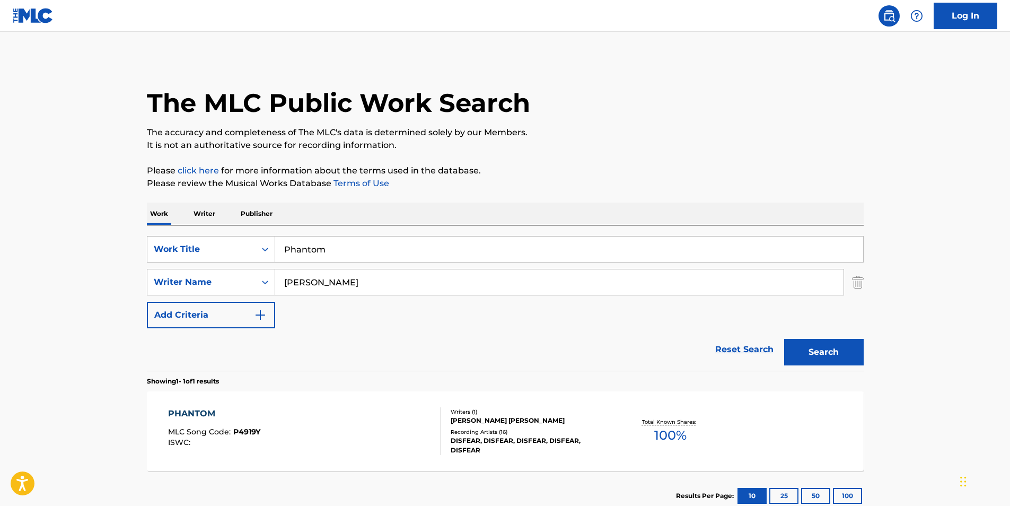
drag, startPoint x: 350, startPoint y: 249, endPoint x: 197, endPoint y: 206, distance: 159.0
click at [211, 261] on div "SearchWithCriteriab8344cf2-6d04-45d1-bf7b-cac0fe662072 Work Title Phantom" at bounding box center [505, 249] width 717 height 27
paste input "HUNK EXTREMO"
type input "PHUNK EXTREMO"
drag, startPoint x: 415, startPoint y: 285, endPoint x: 224, endPoint y: 287, distance: 190.9
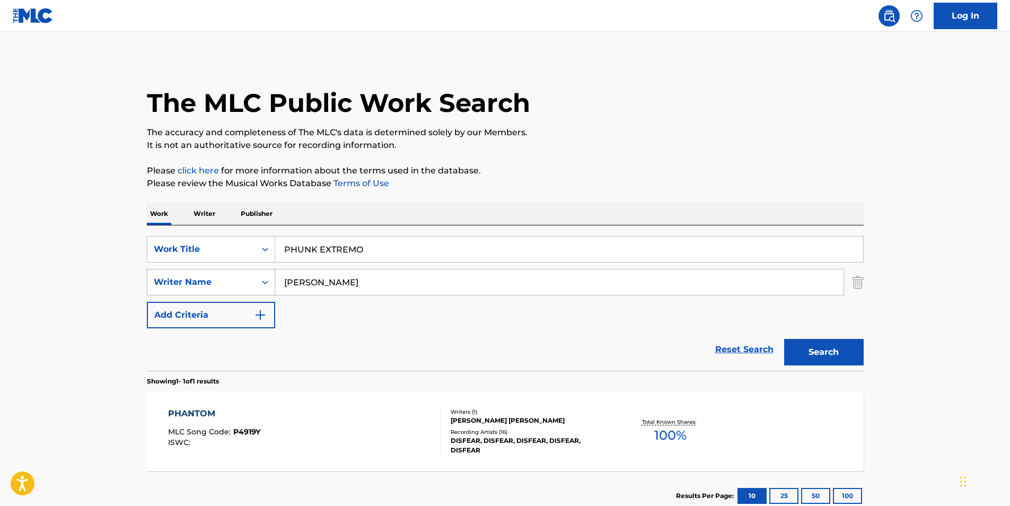
click at [224, 287] on div "SearchWithCriteriab17d67c2-ae65-4464-b311-34a05e59a43f Writer Name BJORN PETTER…" at bounding box center [505, 282] width 717 height 27
paste input "DJ LA Beat"
click at [839, 360] on button "Search" at bounding box center [824, 352] width 80 height 27
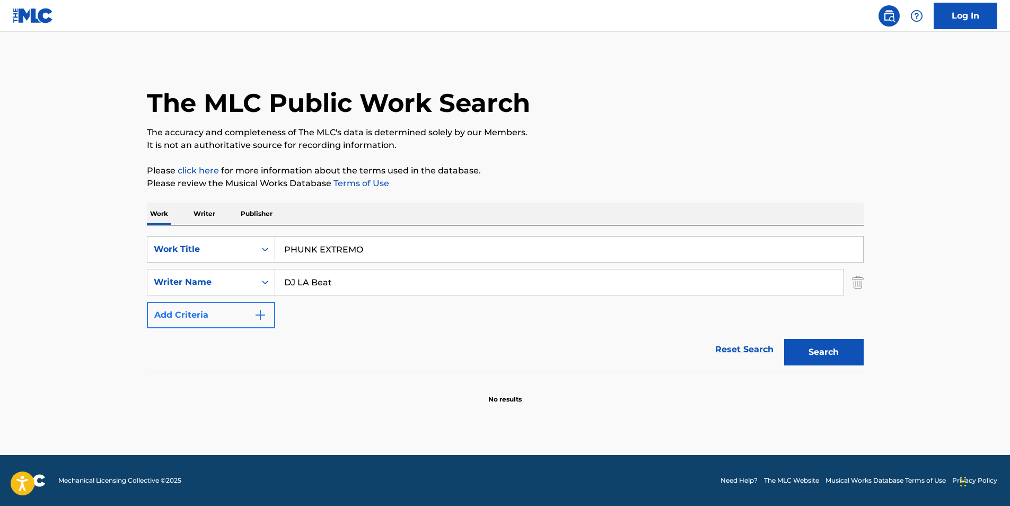
paste input "MC LIPEX"
drag, startPoint x: 422, startPoint y: 280, endPoint x: 256, endPoint y: 312, distance: 168.4
click at [256, 312] on div "SearchWithCriteriab8344cf2-6d04-45d1-bf7b-cac0fe662072 Work Title PHUNK EXTREMO…" at bounding box center [505, 282] width 717 height 92
drag, startPoint x: 813, startPoint y: 358, endPoint x: 805, endPoint y: 358, distance: 8.0
click at [812, 358] on button "Search" at bounding box center [824, 352] width 80 height 27
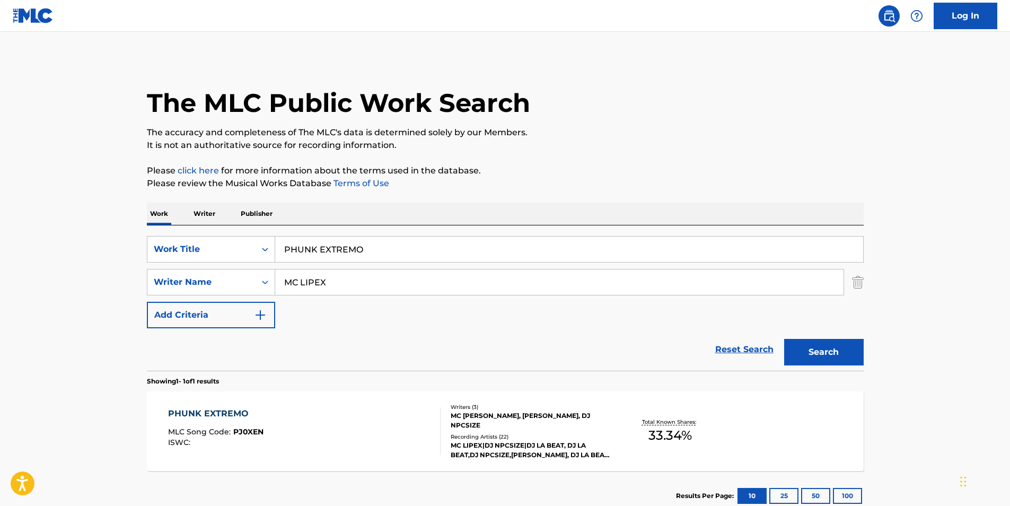
paste input "Luis Felipe Aranha"
type input "Luis Felipe Aranha"
click at [788, 366] on div "Search" at bounding box center [821, 349] width 85 height 42
click at [801, 359] on button "Search" at bounding box center [824, 352] width 80 height 27
click at [289, 439] on div "PHUNK EXTREMO MLC Song Code : PJ0XEN ISWC :" at bounding box center [304, 431] width 273 height 48
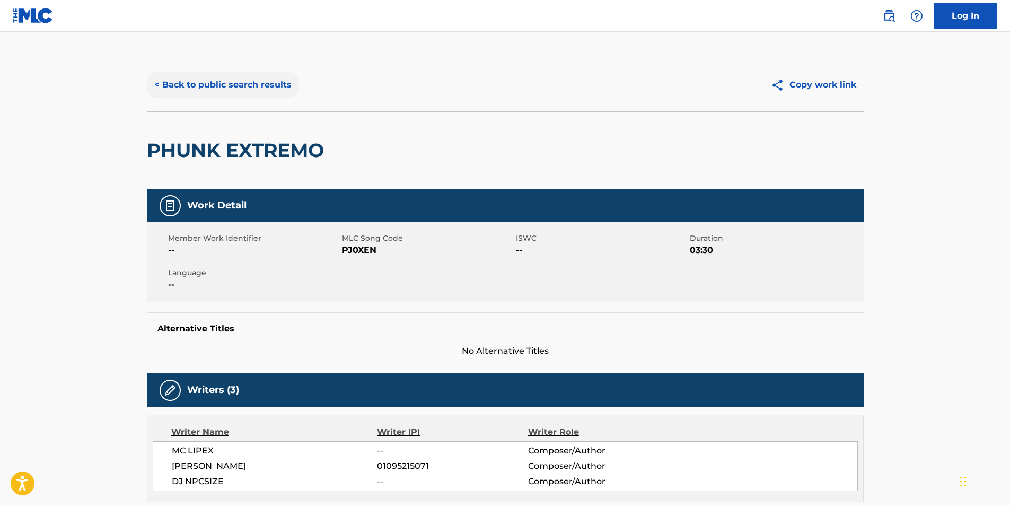
click at [179, 86] on button "< Back to public search results" at bounding box center [223, 85] width 152 height 27
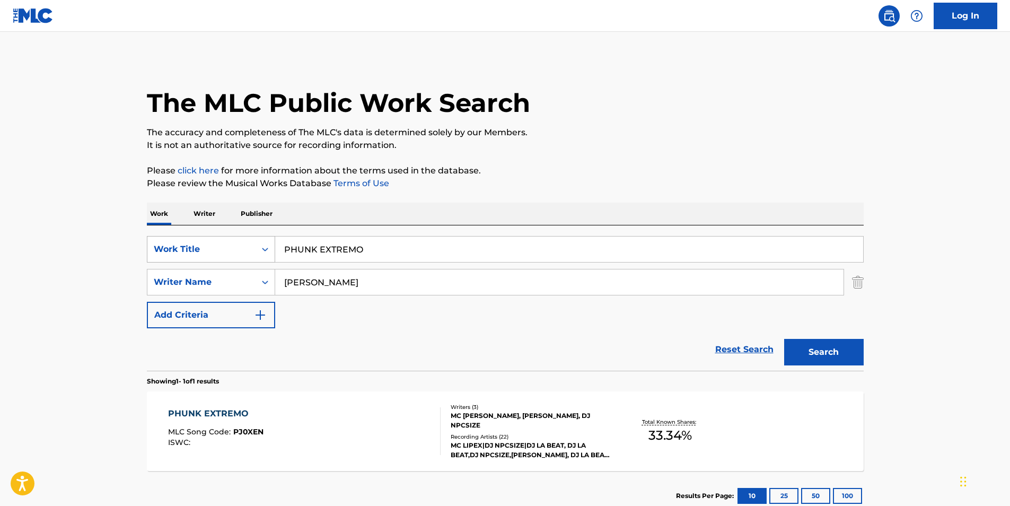
drag, startPoint x: 297, startPoint y: 247, endPoint x: 188, endPoint y: 247, distance: 109.2
click at [188, 247] on div "SearchWithCriteriab8344cf2-6d04-45d1-bf7b-cac0fe662072 Work Title PHUNK EXTREMO" at bounding box center [505, 249] width 717 height 27
paste input "SKY BURIAL"
type input "SKY BURIAL"
drag, startPoint x: 419, startPoint y: 271, endPoint x: 409, endPoint y: 279, distance: 12.9
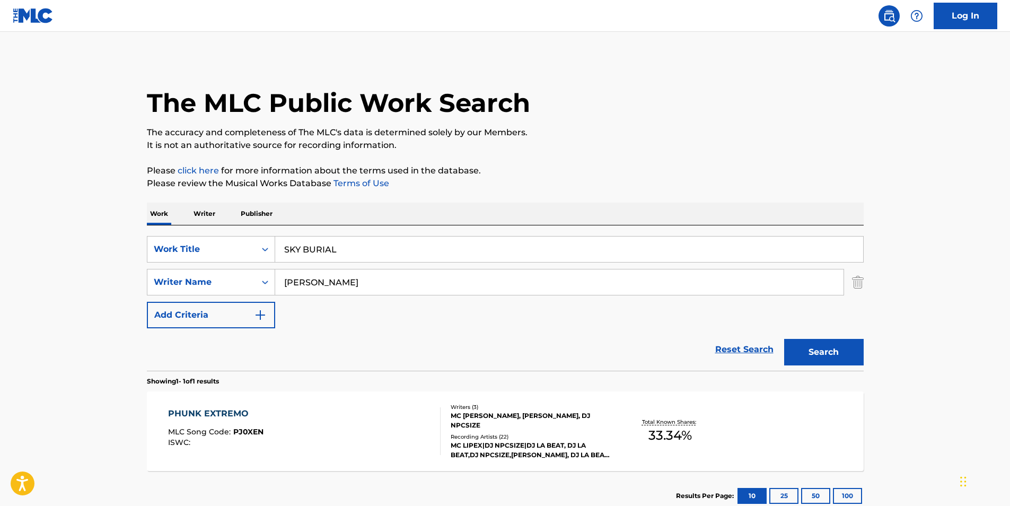
click at [409, 279] on input "Luis Felipe Aranha" at bounding box center [559, 281] width 568 height 25
paste input "DANA ANDREW WILLAX"
drag, startPoint x: 409, startPoint y: 279, endPoint x: 183, endPoint y: 304, distance: 227.3
click at [183, 304] on div "SearchWithCriteriab8344cf2-6d04-45d1-bf7b-cac0fe662072 Work Title SKY BURIAL Se…" at bounding box center [505, 282] width 717 height 92
click at [788, 355] on button "Search" at bounding box center [824, 352] width 80 height 27
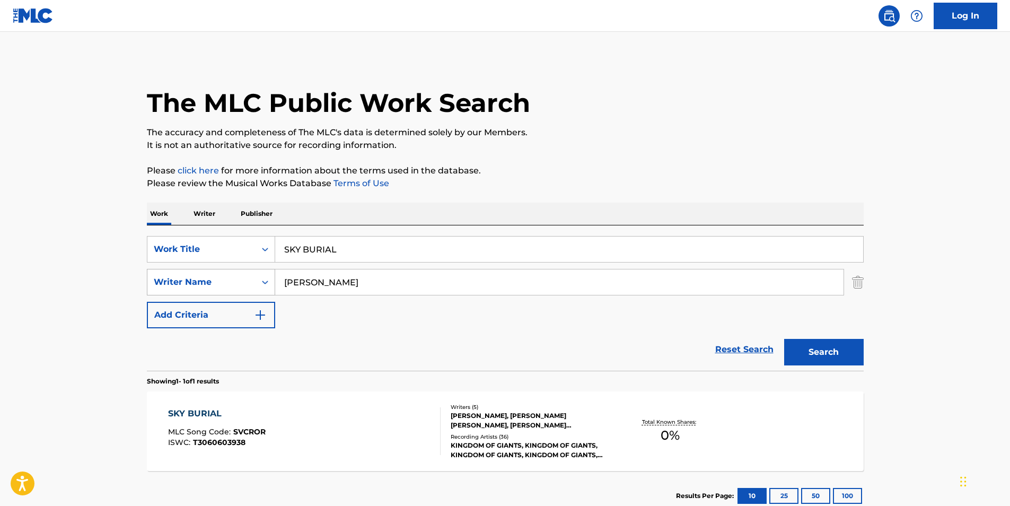
drag, startPoint x: 407, startPoint y: 281, endPoint x: 151, endPoint y: 293, distance: 256.4
click at [151, 293] on div "SearchWithCriteriab17d67c2-ae65-4464-b311-34a05e59a43f Writer Name DANA ANDREW …" at bounding box center [505, 282] width 717 height 27
paste input "MAX WINSTON BREMER"
click at [803, 349] on button "Search" at bounding box center [824, 352] width 80 height 27
drag, startPoint x: 403, startPoint y: 278, endPoint x: 119, endPoint y: 288, distance: 284.4
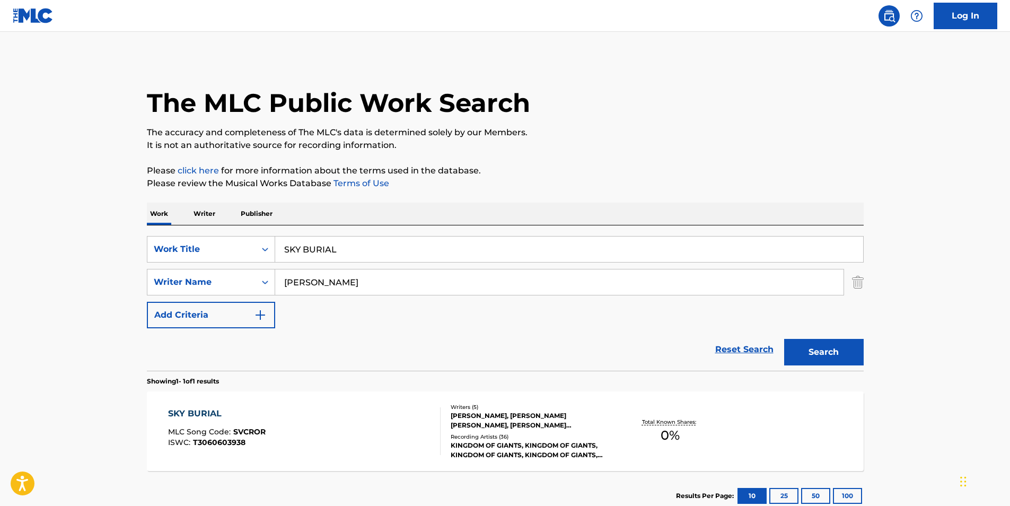
click at [117, 288] on main "The MLC Public Work Search The accuracy and completeness of The MLC's data is d…" at bounding box center [505, 279] width 1010 height 494
paste input "STEPHEN ANTHONY TRAVIS MARTIN"
click at [828, 349] on button "Search" at bounding box center [824, 352] width 80 height 27
drag, startPoint x: 466, startPoint y: 282, endPoint x: 399, endPoint y: 282, distance: 67.3
click at [395, 282] on input "STEPHEN ANTHONY TRAVIS MARTIN" at bounding box center [559, 281] width 568 height 25
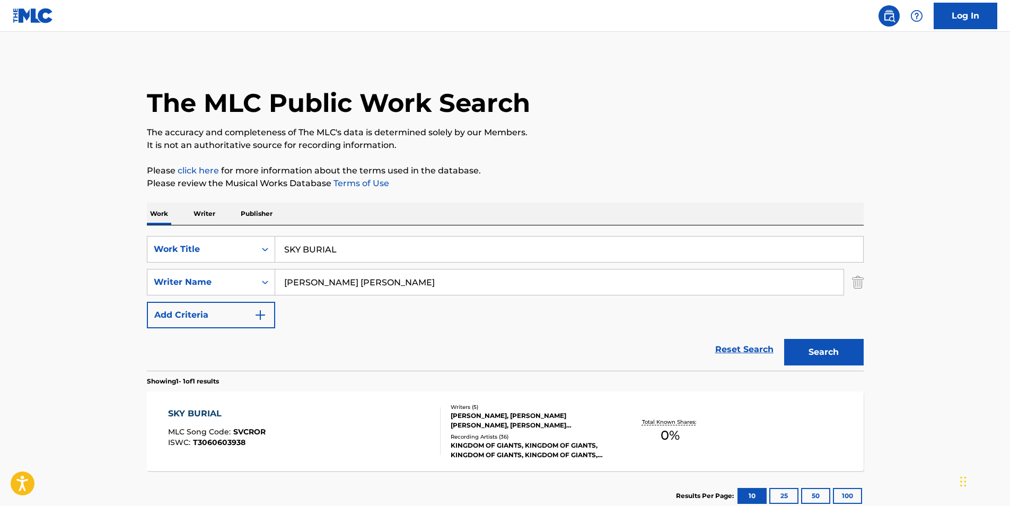
click at [486, 282] on input "STEPHEN ANTHONY TRAVIS MARTIN" at bounding box center [559, 281] width 568 height 25
drag, startPoint x: 485, startPoint y: 282, endPoint x: 270, endPoint y: 295, distance: 215.1
click at [270, 295] on div "SearchWithCriteriab17d67c2-ae65-4464-b311-34a05e59a43f Writer Name STEPHEN ANTH…" at bounding box center [505, 282] width 717 height 27
paste input "JULIAN NATHANIEL PEREZ"
click at [804, 354] on button "Search" at bounding box center [824, 352] width 80 height 27
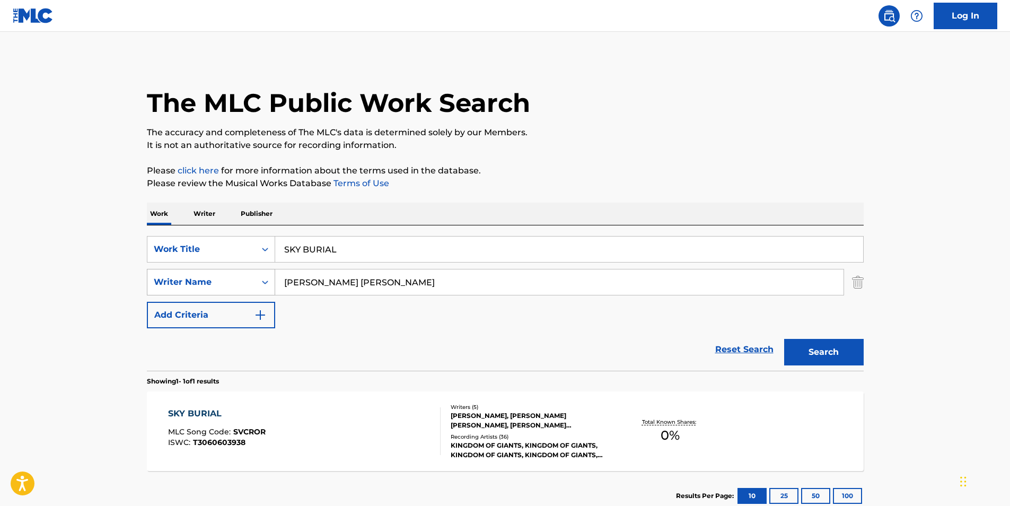
drag, startPoint x: 411, startPoint y: 282, endPoint x: 227, endPoint y: 288, distance: 184.6
click at [227, 288] on div "SearchWithCriteriab17d67c2-ae65-4464-b311-34a05e59a43f Writer Name JULIAN NATHA…" at bounding box center [505, 282] width 717 height 27
paste input "LEVI CHRISTIAN NORRIS"
type input "LEVI CHRISTIAN NORRIS"
click at [801, 357] on button "Search" at bounding box center [824, 352] width 80 height 27
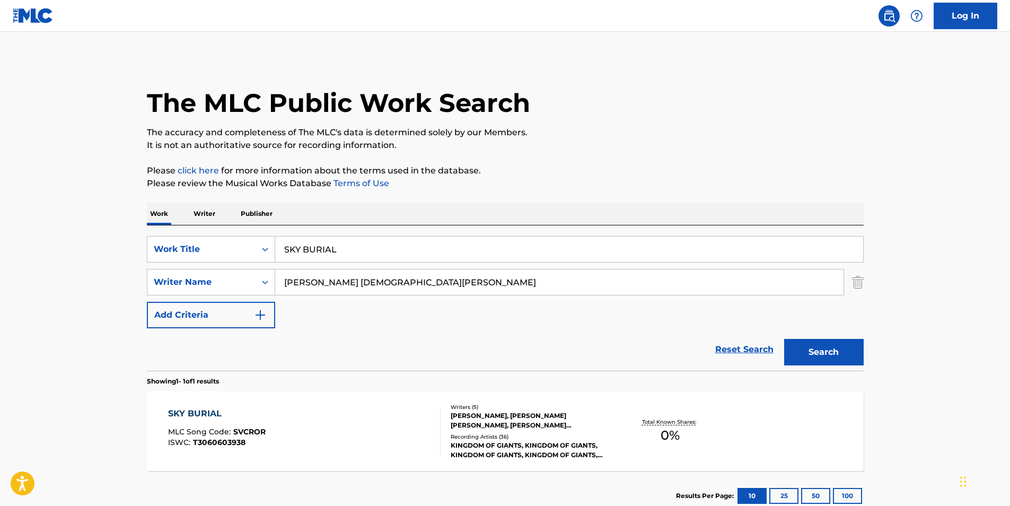
click at [295, 413] on div "SKY BURIAL MLC Song Code : SVCROR ISWC : T3060603938" at bounding box center [304, 431] width 273 height 48
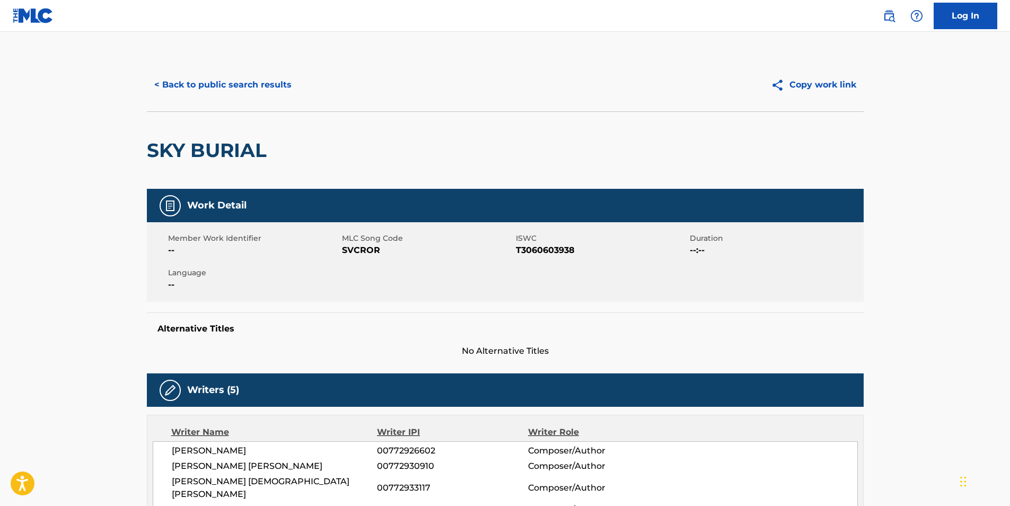
click at [360, 248] on span "SVCROR" at bounding box center [427, 250] width 171 height 13
copy span "SVCROR"
click at [264, 91] on button "< Back to public search results" at bounding box center [223, 85] width 152 height 27
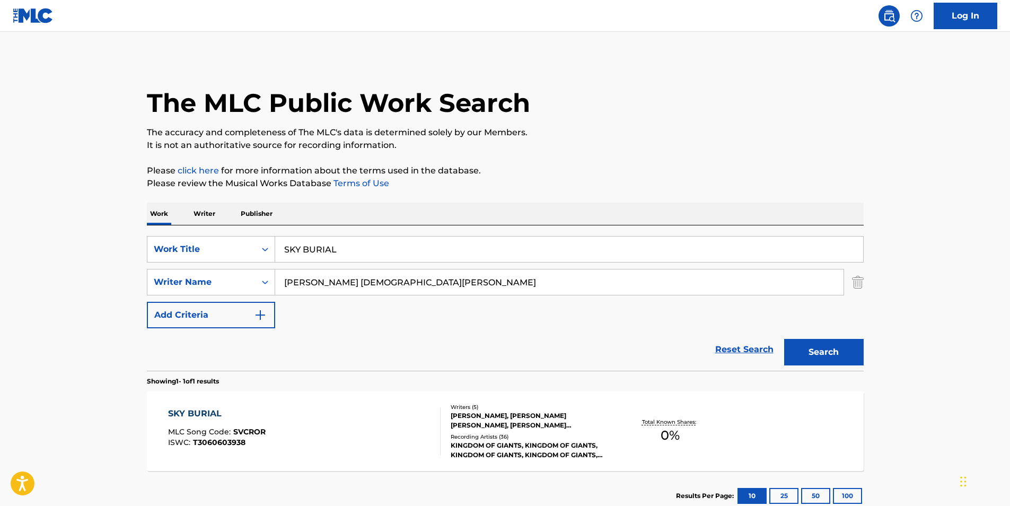
drag, startPoint x: 250, startPoint y: 250, endPoint x: 138, endPoint y: 203, distance: 120.9
click at [138, 250] on div "The MLC Public Work Search The accuracy and completeness of The MLC's data is d…" at bounding box center [505, 289] width 742 height 462
paste input "Heavy Eye Lids-Light Flutes"
type input "Heavy Eye Lids-Light Flutes"
drag, startPoint x: 388, startPoint y: 276, endPoint x: 148, endPoint y: 278, distance: 239.7
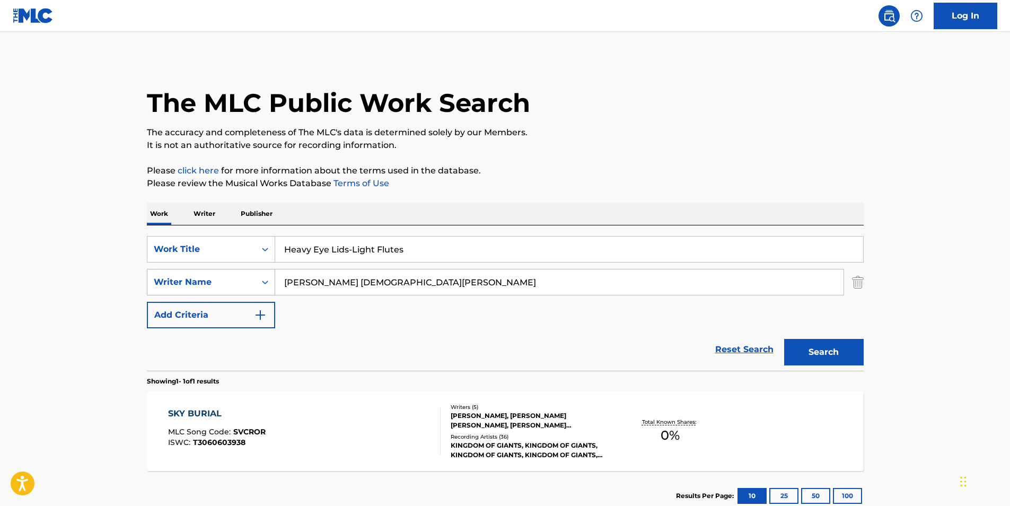
click at [148, 278] on div "SearchWithCriteriab17d67c2-ae65-4464-b311-34a05e59a43f Writer Name LEVI CHRISTI…" at bounding box center [505, 282] width 717 height 27
paste input "Yoga"
drag, startPoint x: 837, startPoint y: 353, endPoint x: 804, endPoint y: 355, distance: 32.9
click at [837, 353] on button "Search" at bounding box center [824, 352] width 80 height 27
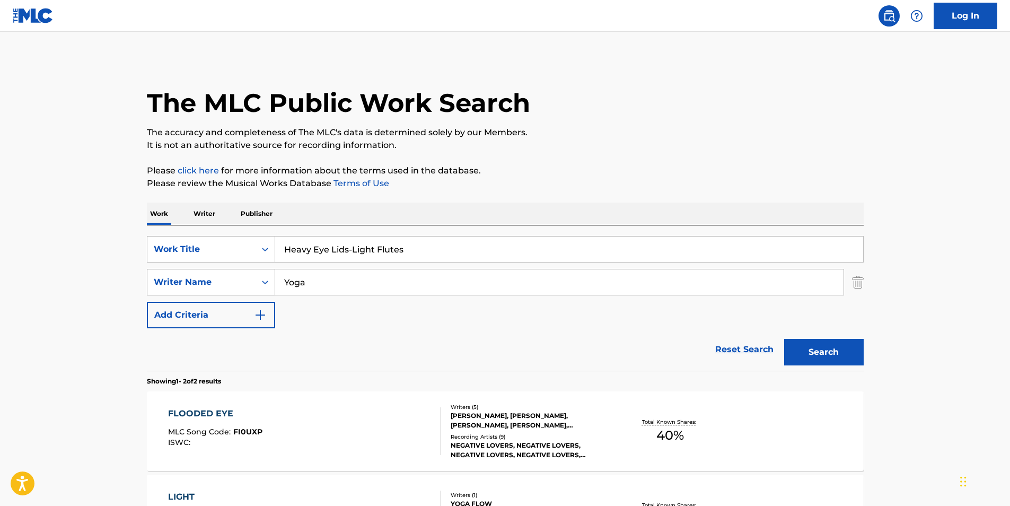
drag, startPoint x: 409, startPoint y: 285, endPoint x: 222, endPoint y: 292, distance: 187.8
click at [222, 292] on div "SearchWithCriteriab17d67c2-ae65-4464-b311-34a05e59a43f Writer Name Yoga" at bounding box center [505, 282] width 717 height 27
paste input "Ben Tavera King"
type input "Ben Tavera King"
click at [832, 360] on button "Search" at bounding box center [824, 352] width 80 height 27
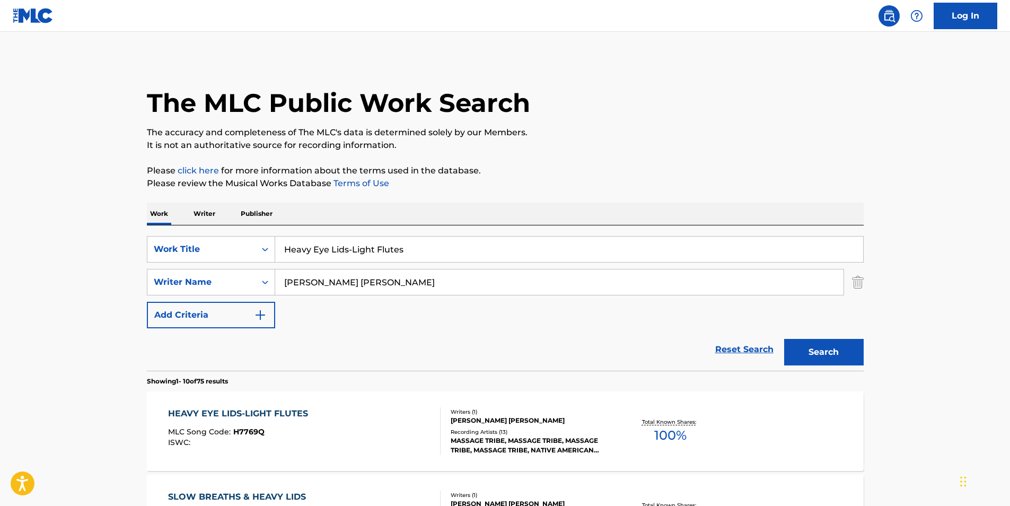
scroll to position [106, 0]
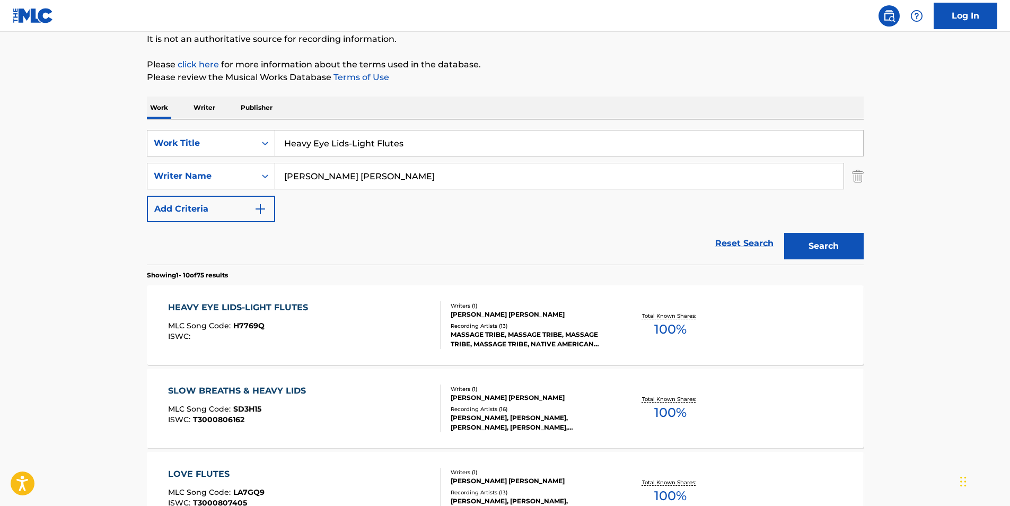
click at [171, 306] on div "HEAVY EYE LIDS-LIGHT FLUTES" at bounding box center [240, 307] width 145 height 13
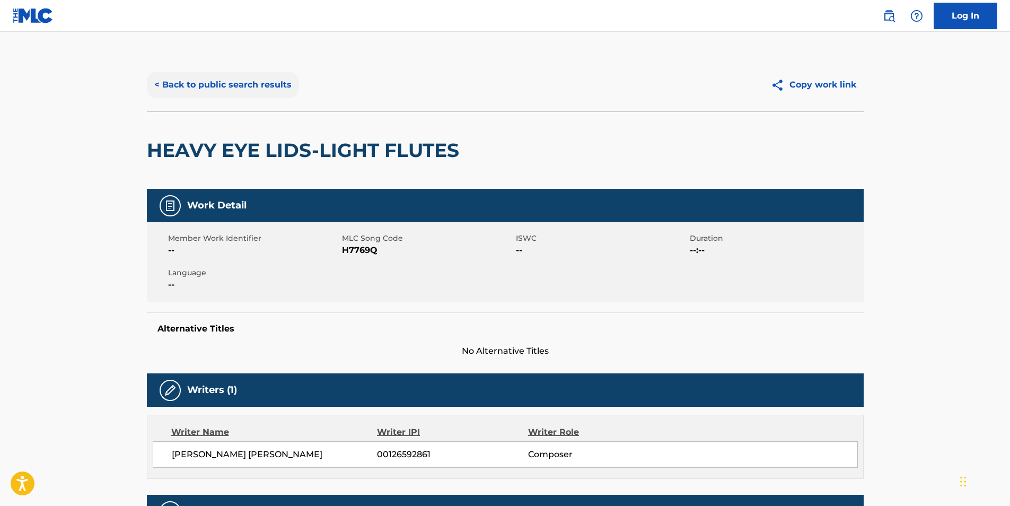
click at [180, 73] on button "< Back to public search results" at bounding box center [223, 85] width 152 height 27
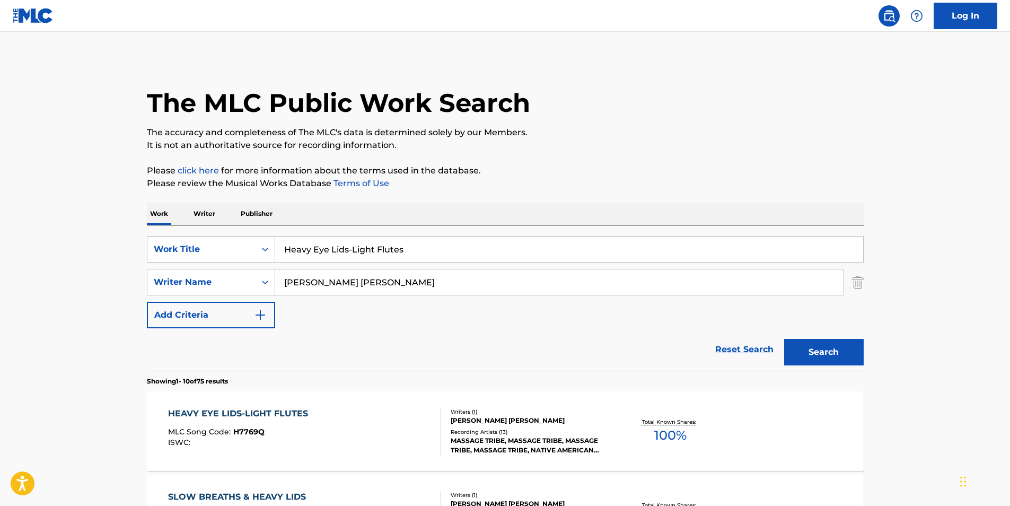
scroll to position [106, 0]
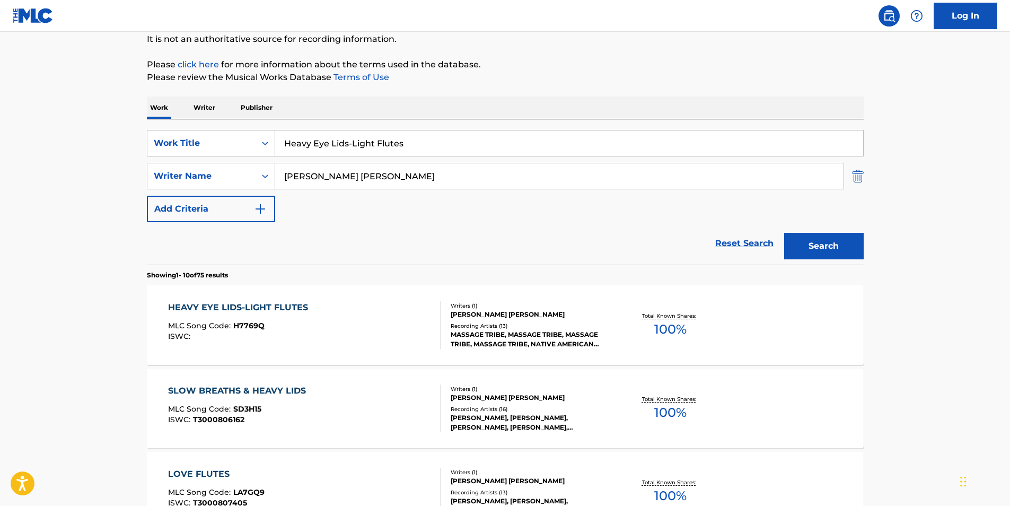
click at [863, 177] on img "Search Form" at bounding box center [858, 176] width 12 height 27
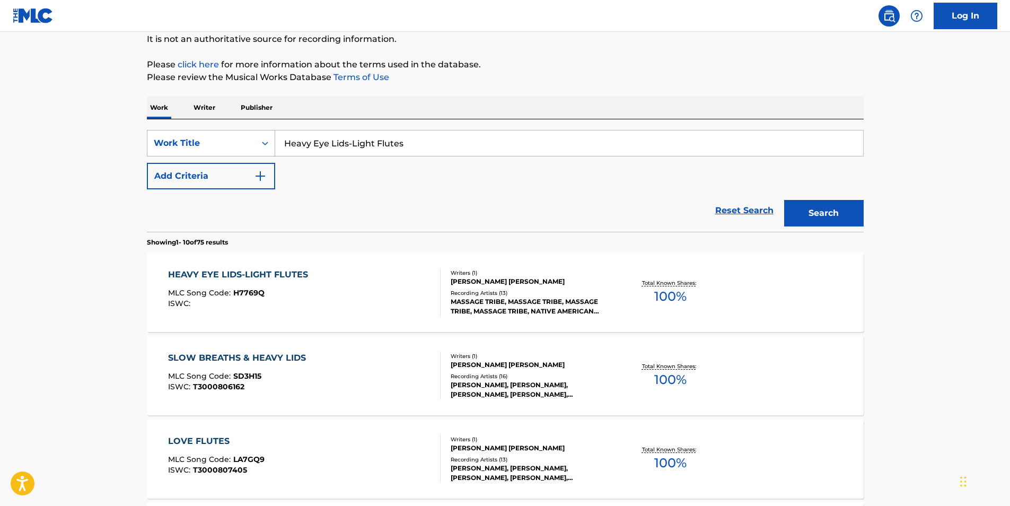
click at [217, 133] on div "Work Title" at bounding box center [211, 143] width 128 height 27
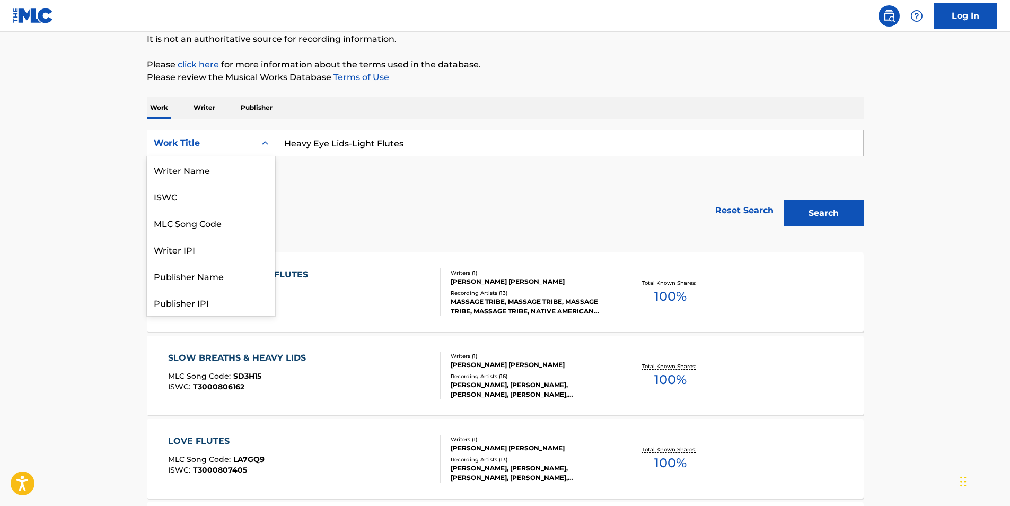
scroll to position [53, 0]
click at [198, 173] on div "MLC Song Code" at bounding box center [210, 169] width 127 height 27
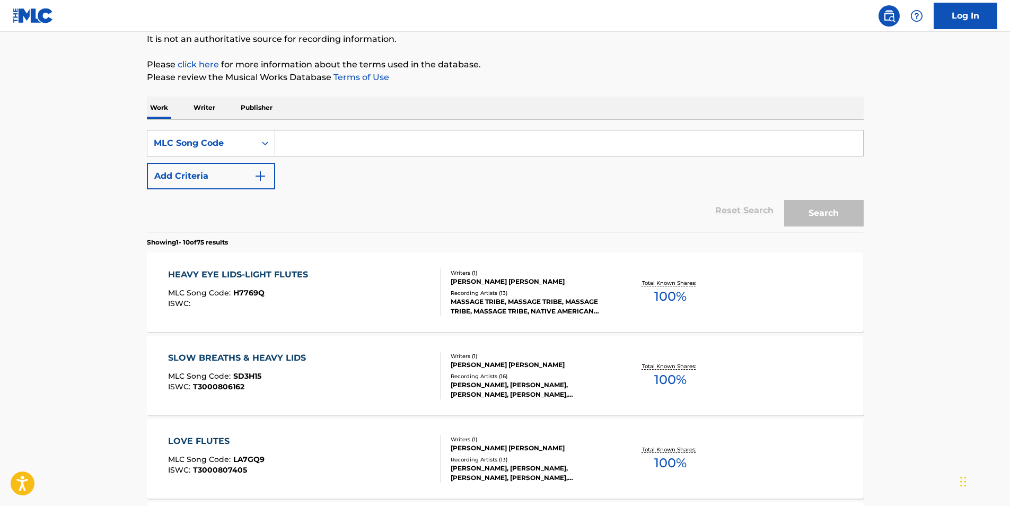
click at [397, 149] on input "Search Form" at bounding box center [569, 142] width 588 height 25
paste input "P78107"
type input "P78107"
click at [843, 211] on button "Search" at bounding box center [824, 213] width 80 height 27
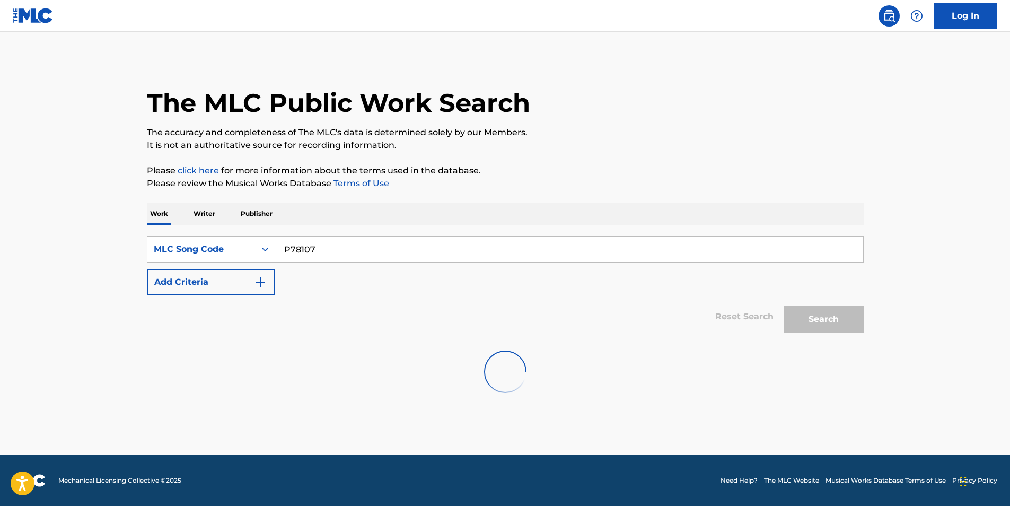
scroll to position [0, 0]
click at [283, 242] on input "P78107" at bounding box center [569, 248] width 588 height 25
click at [784, 306] on button "Search" at bounding box center [824, 319] width 80 height 27
click at [270, 251] on div "Search Form" at bounding box center [265, 249] width 19 height 19
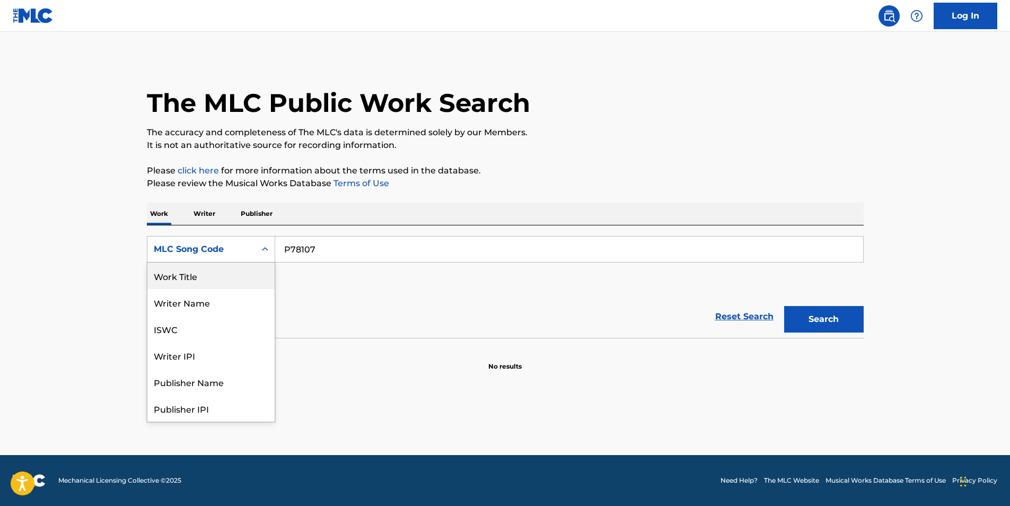
click at [236, 278] on div "Work Title" at bounding box center [210, 275] width 127 height 27
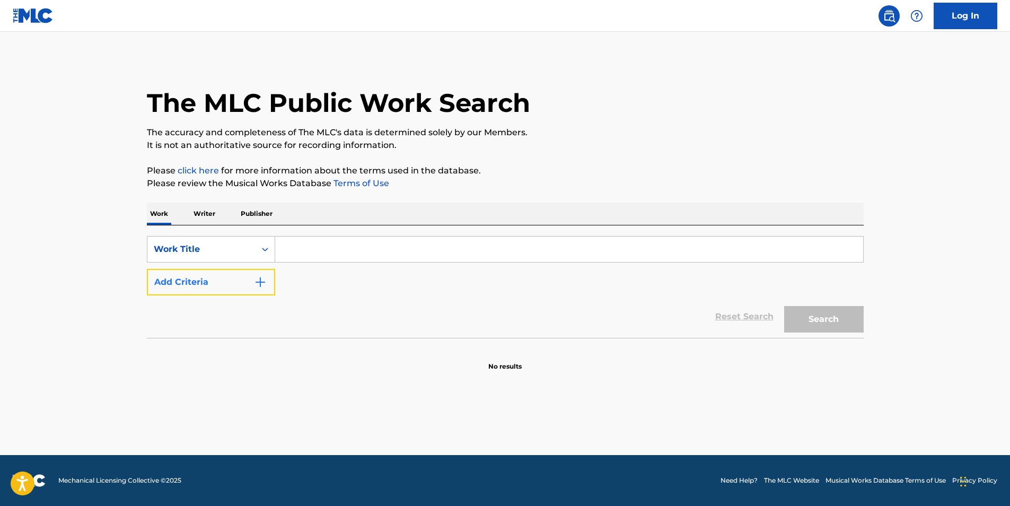
click at [247, 273] on button "Add Criteria" at bounding box center [211, 282] width 128 height 27
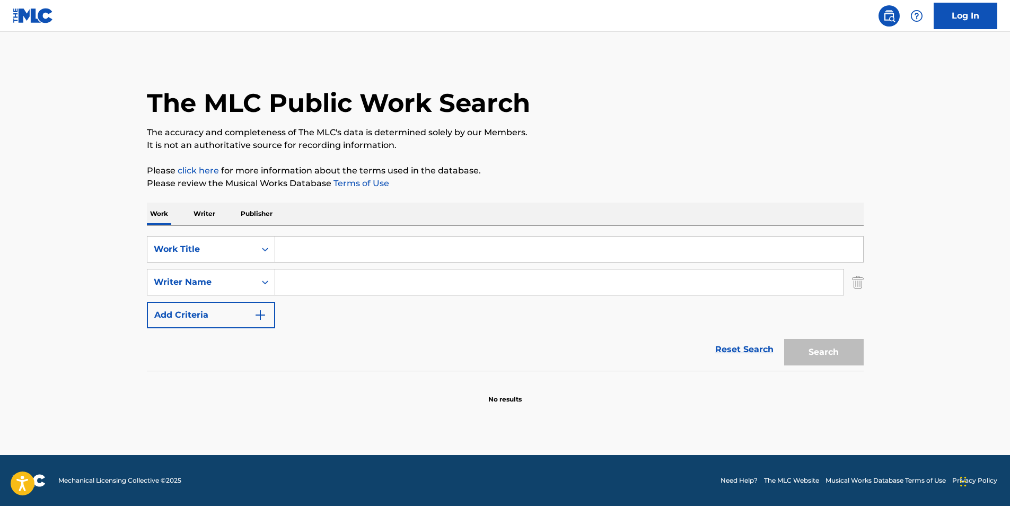
click at [335, 243] on input "Search Form" at bounding box center [569, 248] width 588 height 25
paste input "Problems"
type input "Problems"
click at [854, 349] on button "Search" at bounding box center [824, 352] width 80 height 27
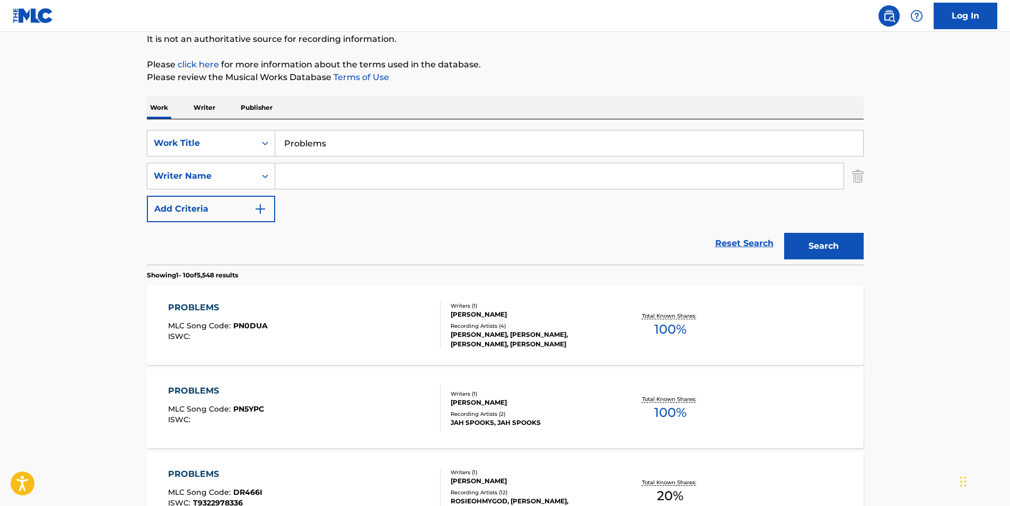
scroll to position [212, 0]
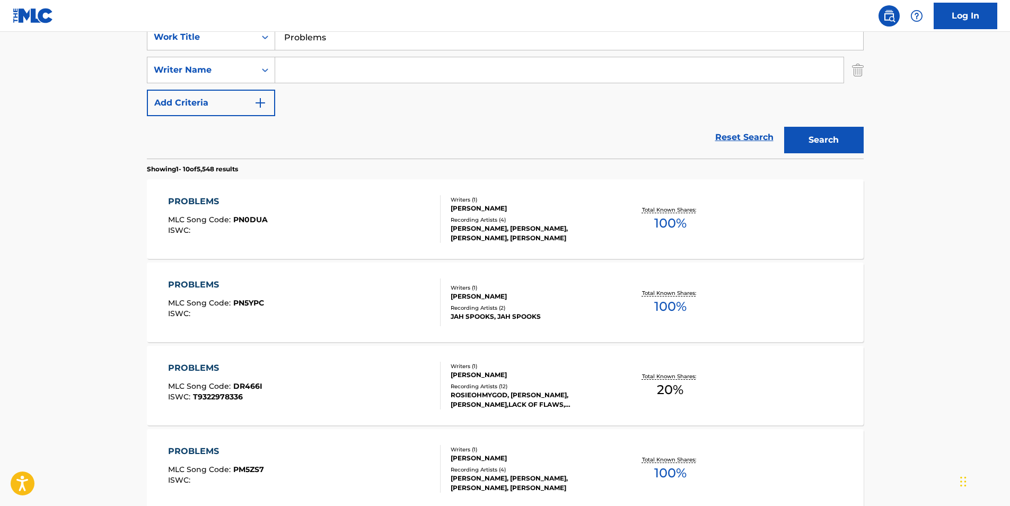
click at [305, 68] on input "Search Form" at bounding box center [559, 69] width 568 height 25
paste input "Michael George Campbell"
click at [784, 127] on button "Search" at bounding box center [824, 140] width 80 height 27
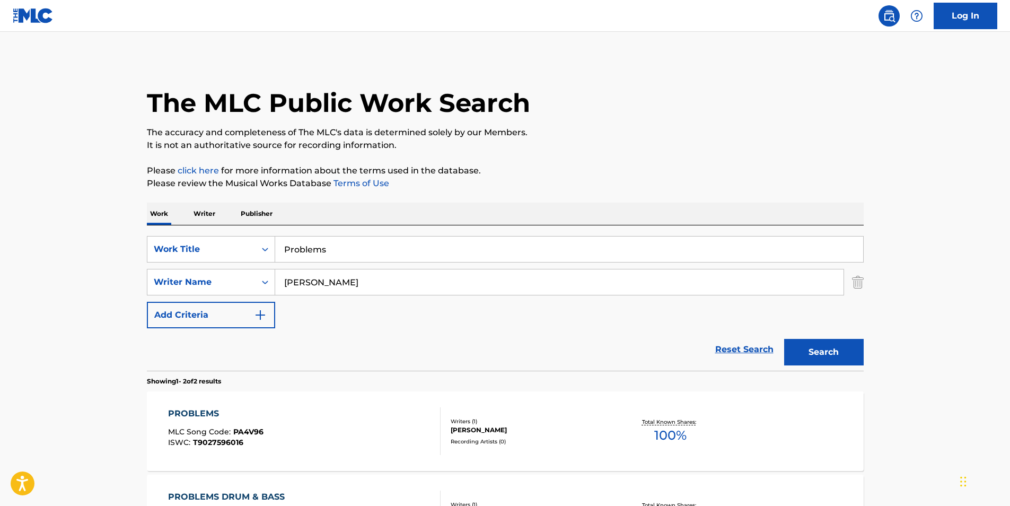
scroll to position [106, 0]
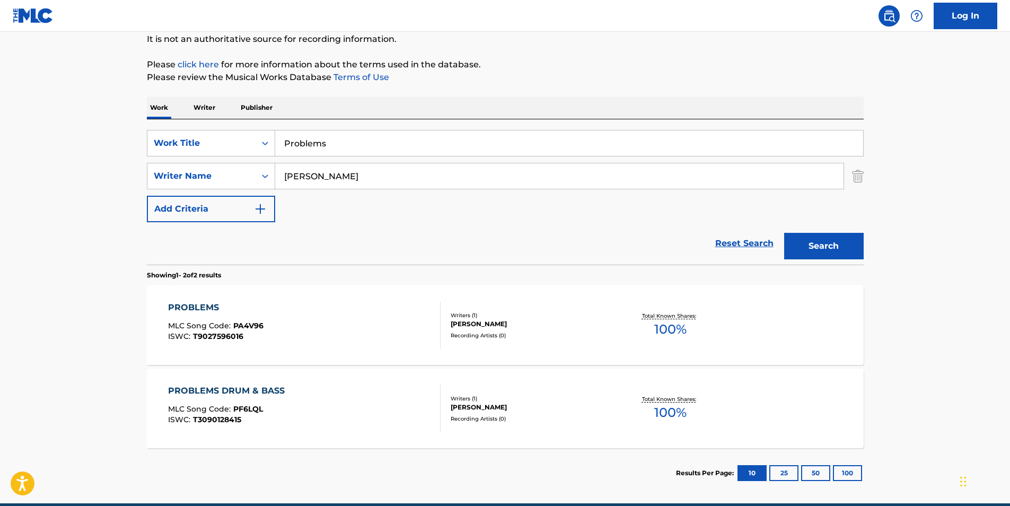
drag, startPoint x: 424, startPoint y: 166, endPoint x: 286, endPoint y: 173, distance: 137.5
click at [236, 168] on div "SearchWithCriteriab17d67c2-ae65-4464-b311-34a05e59a43f Writer Name Michael Geor…" at bounding box center [505, 176] width 717 height 27
paste input "key Dread"
click at [843, 242] on button "Search" at bounding box center [824, 246] width 80 height 27
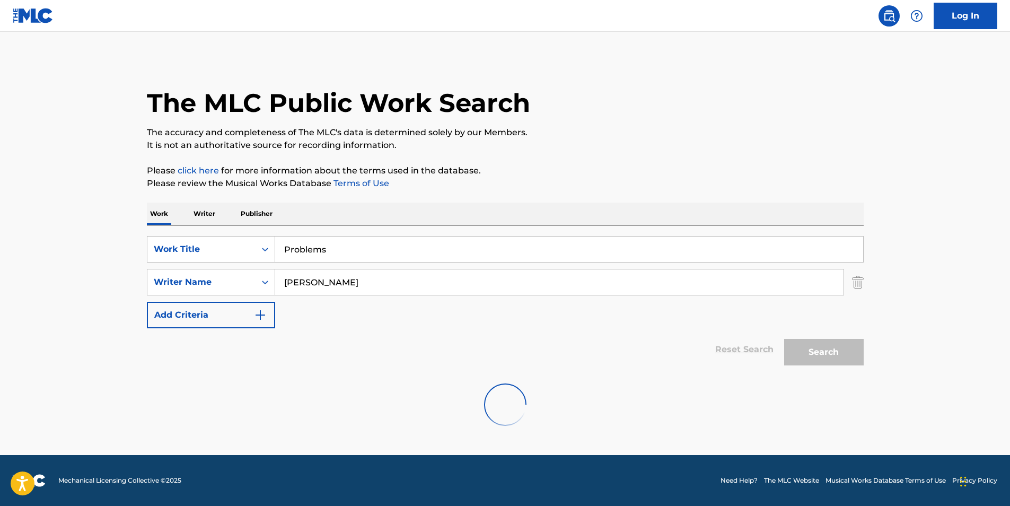
scroll to position [0, 0]
click at [379, 283] on input "Mikey Dread" at bounding box center [559, 281] width 568 height 25
click at [333, 284] on input "Mikey Dread" at bounding box center [559, 281] width 568 height 25
click at [784, 339] on button "Search" at bounding box center [824, 352] width 80 height 27
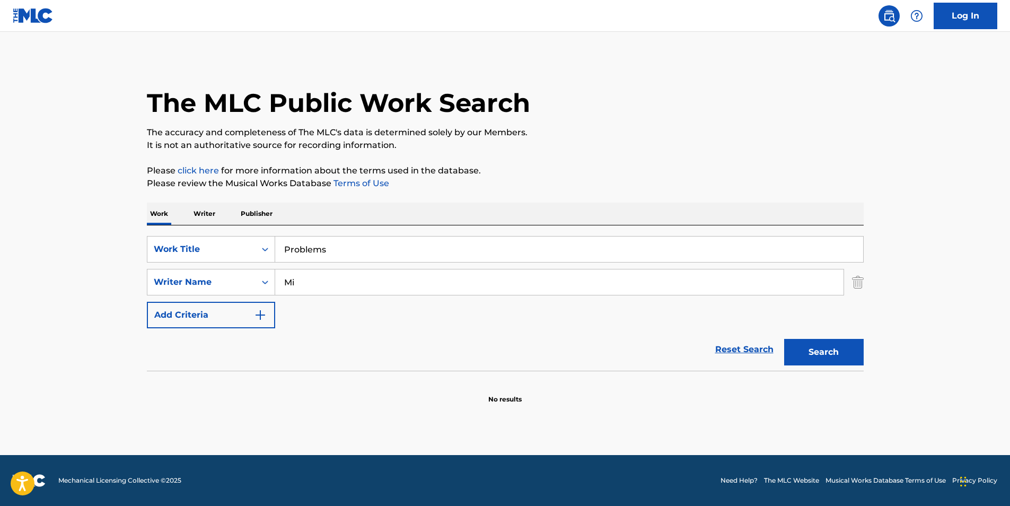
type input "M"
